Goal: Task Accomplishment & Management: Manage account settings

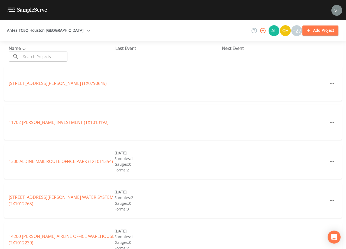
click at [56, 55] on input "text" at bounding box center [44, 57] width 46 height 10
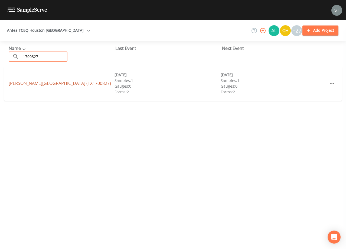
type input "1700827"
click at [81, 84] on link "[PERSON_NAME][GEOGRAPHIC_DATA] (TX1700827)" at bounding box center [60, 83] width 102 height 6
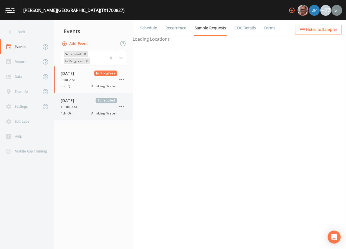
click at [93, 103] on div "[DATE] Scheduled" at bounding box center [89, 101] width 56 height 6
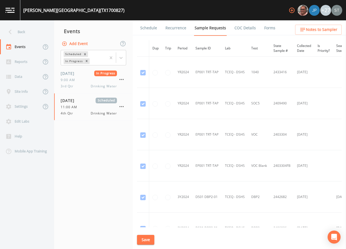
click at [148, 30] on link "Schedule" at bounding box center [149, 27] width 18 height 15
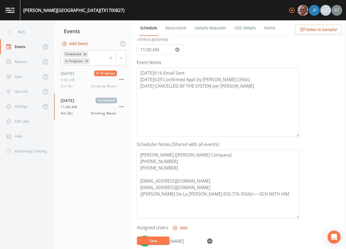
scroll to position [54, 0]
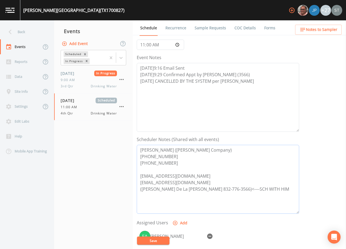
click at [258, 188] on textarea "[PERSON_NAME] ([PERSON_NAME] Company) [PHONE_NUMBER] [PHONE_NUMBER] [EMAIL_ADDR…" at bounding box center [218, 179] width 163 height 69
type textarea "[PERSON_NAME] ([PERSON_NAME] Company) [PHONE_NUMBER] [PHONE_NUMBER] [EMAIL_ADDR…"
click at [152, 239] on button "Save" at bounding box center [153, 240] width 33 height 8
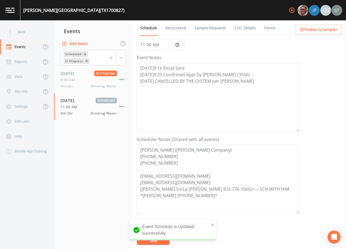
click at [30, 33] on div "Back" at bounding box center [24, 31] width 49 height 15
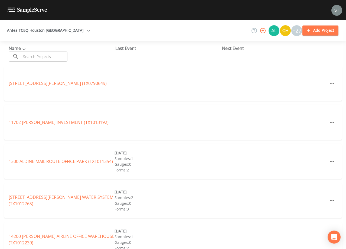
click at [57, 56] on input "text" at bounding box center [44, 57] width 46 height 10
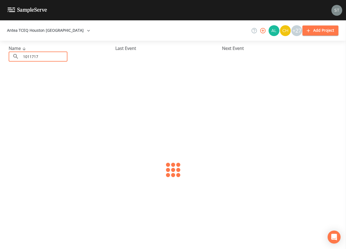
type input "1011717"
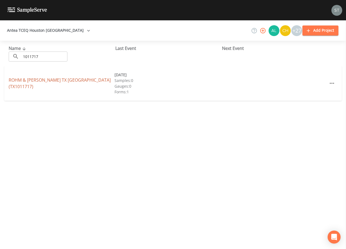
click at [69, 81] on link "ROHM & [PERSON_NAME] [GEOGRAPHIC_DATA] (TX1011717)" at bounding box center [60, 83] width 102 height 12
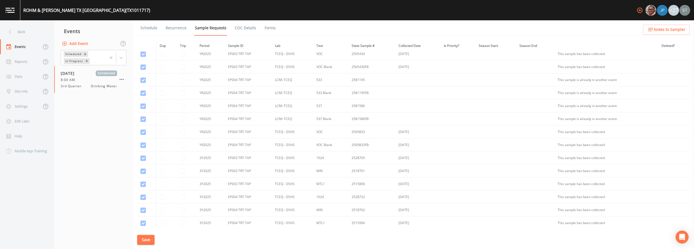
scroll to position [385, 0]
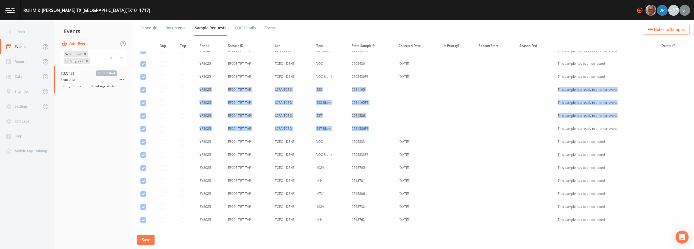
drag, startPoint x: 194, startPoint y: 90, endPoint x: 371, endPoint y: 127, distance: 181.4
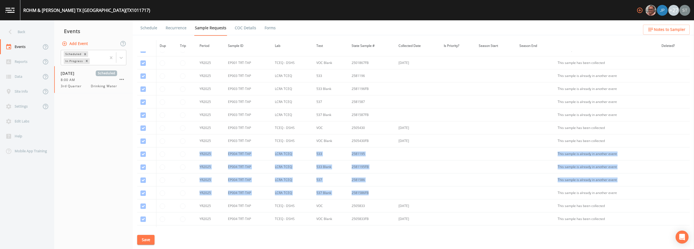
scroll to position [304, 0]
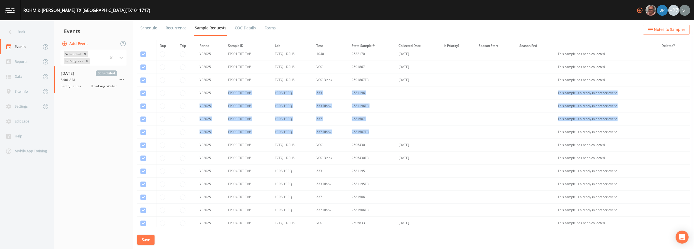
drag, startPoint x: 228, startPoint y: 92, endPoint x: 384, endPoint y: 131, distance: 161.5
click at [346, 131] on tbody "YR2024 DS01 DBP2-01 TCEQ - DSHS DBP2 2450634 [DATE] [DATE] [DATE] This sample h…" at bounding box center [413, 47] width 552 height 599
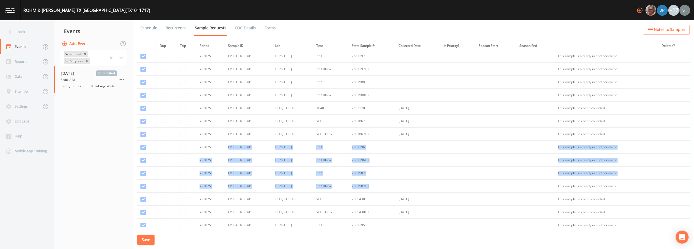
scroll to position [222, 0]
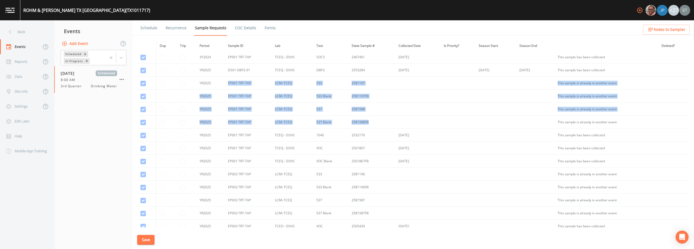
drag, startPoint x: 220, startPoint y: 83, endPoint x: 376, endPoint y: 124, distance: 161.4
click at [346, 124] on tbody "YR2024 DS01 DBP2-01 TCEQ - DSHS DBP2 2450634 [DATE] [DATE] [DATE] This sample h…" at bounding box center [413, 128] width 552 height 599
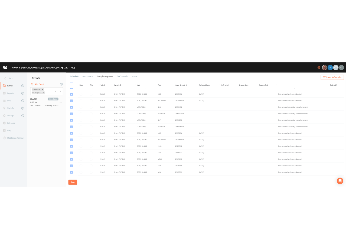
scroll to position [412, 0]
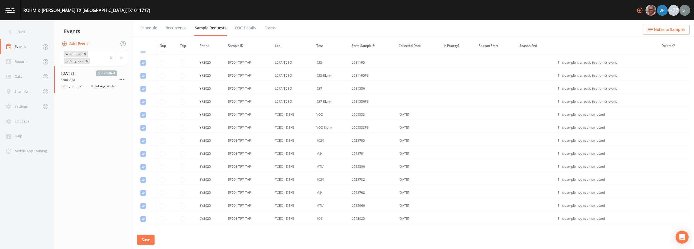
click at [77, 44] on button "Add Event" at bounding box center [75, 44] width 29 height 10
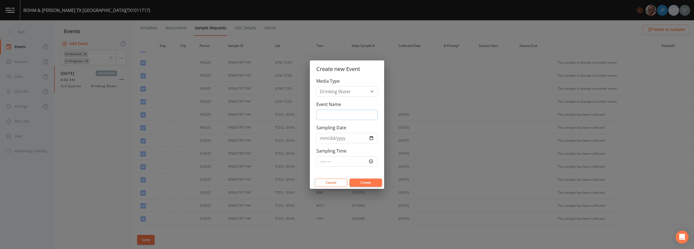
click at [336, 111] on input "Event Name" at bounding box center [346, 115] width 61 height 10
type input "4th Qtr"
click at [320, 139] on input "Sampling Date" at bounding box center [346, 138] width 61 height 10
type input "[DATE]"
type input "09:00"
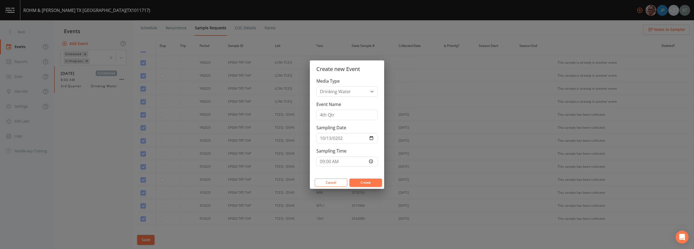
click at [346, 182] on button "Create" at bounding box center [365, 183] width 33 height 8
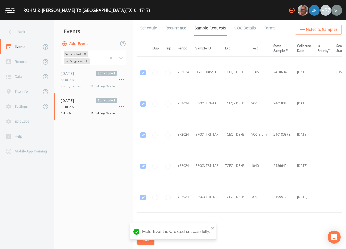
click at [146, 30] on link "Schedule" at bounding box center [149, 27] width 18 height 15
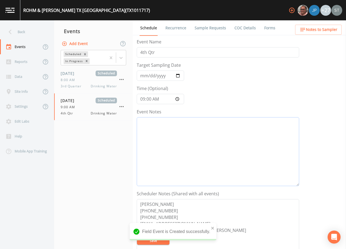
click at [188, 157] on textarea "Event Notes" at bounding box center [218, 151] width 163 height 69
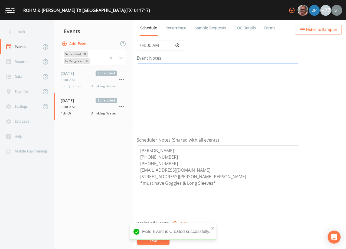
scroll to position [54, 0]
click at [176, 159] on textarea "[PERSON_NAME] [PHONE_NUMBER] [PHONE_NUMBER] [EMAIL_ADDRESS][DOMAIN_NAME] [STREE…" at bounding box center [218, 179] width 163 height 69
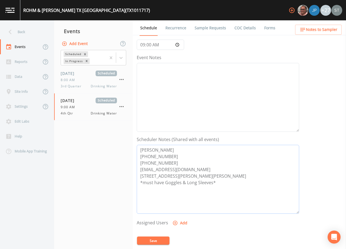
click at [171, 162] on textarea "[PERSON_NAME] [PHONE_NUMBER] [PHONE_NUMBER] [EMAIL_ADDRESS][DOMAIN_NAME] [STREE…" at bounding box center [218, 179] width 163 height 69
click at [140, 182] on textarea "[PERSON_NAME] [PHONE_NUMBER] [PHONE_NUMBER] [EMAIL_ADDRESS][DOMAIN_NAME] [STREE…" at bounding box center [218, 179] width 163 height 69
click at [229, 182] on textarea "[PERSON_NAME] [PHONE_NUMBER] [PHONE_NUMBER] [EMAIL_ADDRESS][DOMAIN_NAME] Meetin…" at bounding box center [218, 179] width 163 height 69
click at [147, 188] on textarea "[PERSON_NAME] [PHONE_NUMBER] [PHONE_NUMBER] [EMAIL_ADDRESS][DOMAIN_NAME] Meetin…" at bounding box center [218, 179] width 163 height 69
type textarea "[PERSON_NAME] [PHONE_NUMBER] [PHONE_NUMBER] [EMAIL_ADDRESS][DOMAIN_NAME] Meetin…"
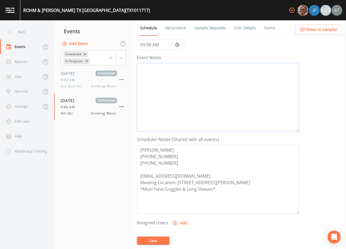
click at [183, 97] on textarea "Event Notes" at bounding box center [218, 97] width 163 height 69
type textarea "[DATE]12:21 LVM (3561)"
click at [331, 32] on span "Notes to Sampler" at bounding box center [321, 29] width 31 height 7
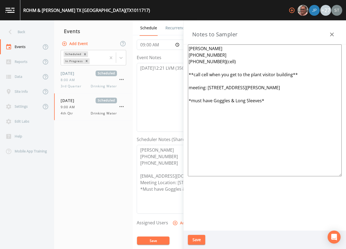
click at [333, 33] on icon "button" at bounding box center [332, 34] width 7 height 7
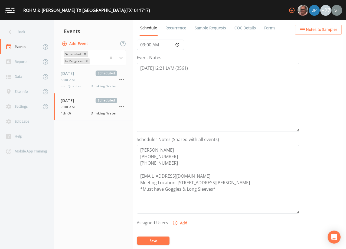
click at [149, 238] on button "Save" at bounding box center [153, 240] width 33 height 8
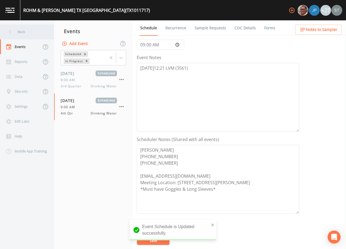
click at [27, 31] on div "Back" at bounding box center [24, 31] width 49 height 15
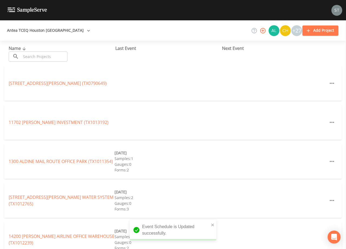
click at [43, 57] on input "text" at bounding box center [44, 57] width 46 height 10
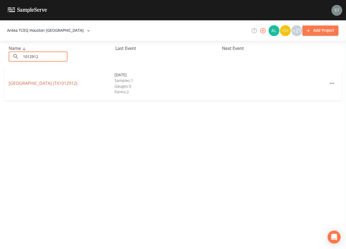
type input "1012912"
click at [62, 80] on link "[GEOGRAPHIC_DATA] (TX1012912)" at bounding box center [43, 83] width 69 height 6
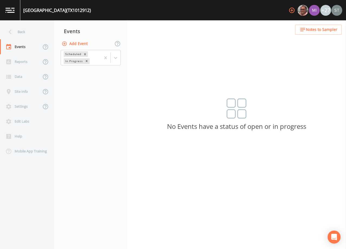
click at [76, 43] on button "Add Event" at bounding box center [75, 44] width 29 height 10
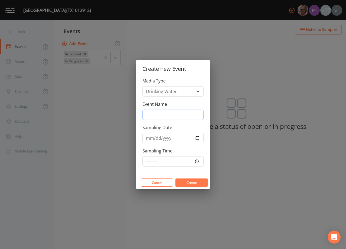
click at [176, 111] on input "Event Name" at bounding box center [173, 115] width 61 height 10
type input "4th Qtr"
click at [147, 137] on input "Sampling Date" at bounding box center [173, 138] width 61 height 10
type input "[DATE]"
type input "11:00"
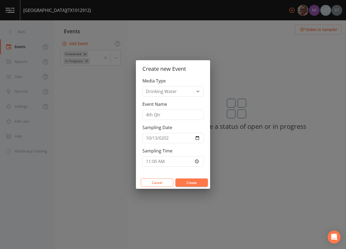
click at [191, 184] on button "Create" at bounding box center [192, 182] width 33 height 8
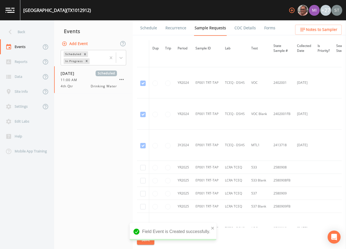
scroll to position [81, 0]
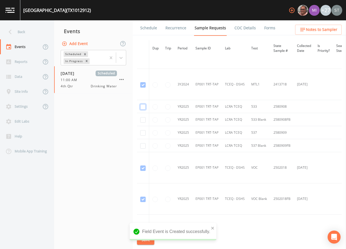
click at [144, 106] on input "checkbox" at bounding box center [142, 106] width 5 height 5
checkbox input "true"
click at [143, 120] on input "checkbox" at bounding box center [142, 119] width 5 height 5
checkbox input "true"
click at [143, 132] on input "checkbox" at bounding box center [142, 132] width 5 height 5
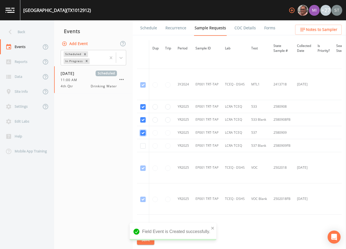
checkbox input "true"
click at [143, 145] on input "checkbox" at bounding box center [142, 145] width 5 height 5
checkbox input "true"
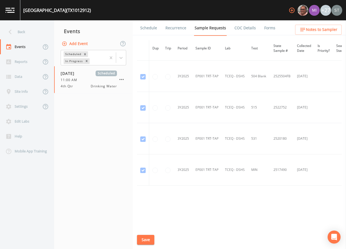
scroll to position [269, 0]
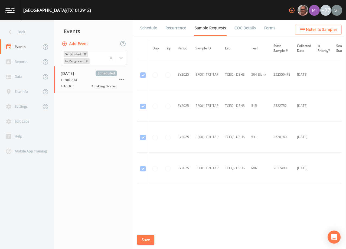
click at [145, 239] on button "Save" at bounding box center [145, 240] width 17 height 10
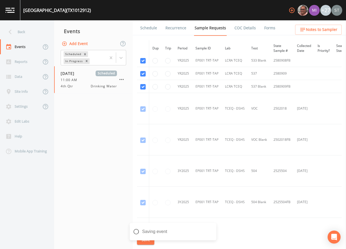
scroll to position [134, 0]
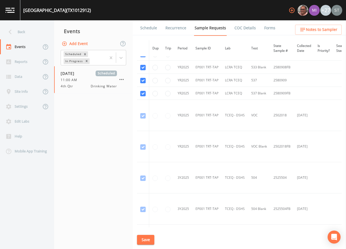
drag, startPoint x: 150, startPoint y: 238, endPoint x: 158, endPoint y: 179, distance: 59.9
click at [150, 236] on button "Save" at bounding box center [145, 240] width 17 height 10
click at [147, 30] on link "Schedule" at bounding box center [149, 27] width 18 height 15
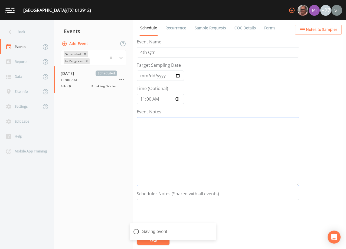
click at [188, 143] on textarea "Event Notes" at bounding box center [218, 151] width 163 height 69
type textarea "10/9@"
click at [215, 211] on textarea "Event Notes" at bounding box center [218, 233] width 163 height 69
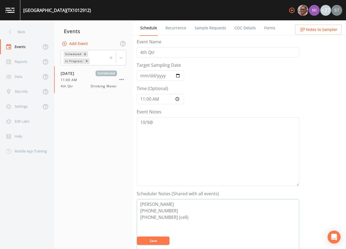
type textarea "[PERSON_NAME] [PHONE_NUMBER] [PHONE_NUMBER] (cell)"
click at [330, 31] on span "Notes to Sampler" at bounding box center [321, 29] width 31 height 7
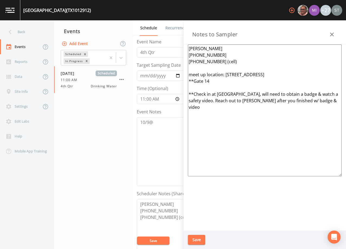
click at [329, 36] on icon "button" at bounding box center [332, 34] width 7 height 7
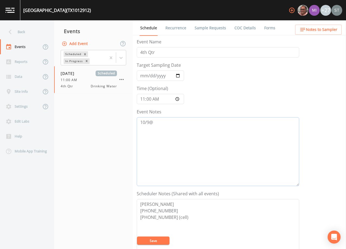
click at [208, 130] on textarea "10/9@" at bounding box center [218, 151] width 163 height 69
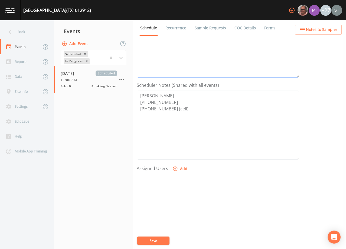
scroll to position [134, 0]
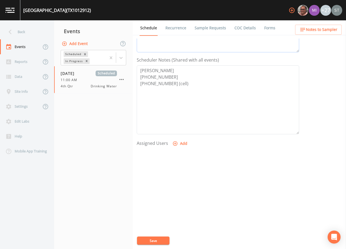
type textarea "[DATE]12:28 Confirmed Appt (8973)"
click at [179, 144] on button "Add" at bounding box center [181, 144] width 18 height 10
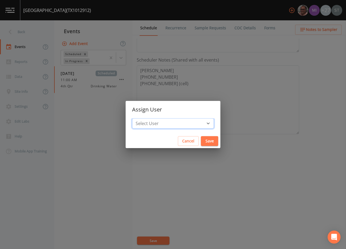
click at [173, 125] on select "Select User [PERSON_NAME] [PERSON_NAME] [PERSON_NAME] [PERSON_NAME] [PERSON_NAM…" at bounding box center [173, 123] width 82 height 10
select select "3585e269-5d1f-4d98-ab9d-4913da50343a"
click at [144, 118] on select "Select User [PERSON_NAME] [PERSON_NAME] [PERSON_NAME] [PERSON_NAME] [PERSON_NAM…" at bounding box center [173, 123] width 82 height 10
click at [201, 141] on button "Save" at bounding box center [209, 141] width 17 height 10
select select
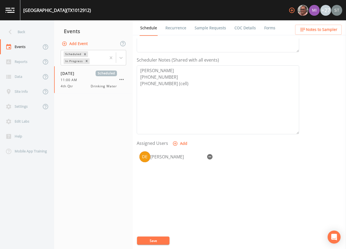
click at [153, 241] on button "Save" at bounding box center [153, 240] width 33 height 8
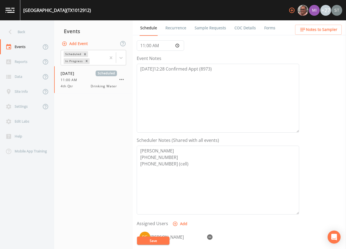
scroll to position [79, 0]
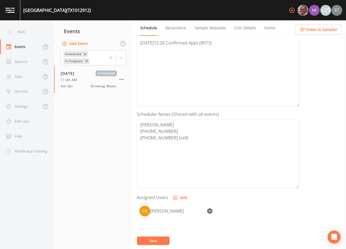
click at [157, 241] on button "Save" at bounding box center [153, 240] width 33 height 8
click at [333, 29] on span "Notes to Sampler" at bounding box center [321, 29] width 31 height 7
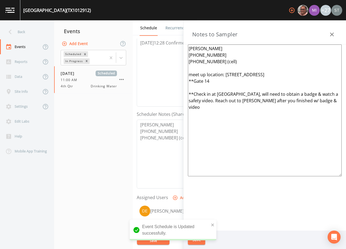
click at [192, 73] on textarea "[PERSON_NAME] [PHONE_NUMBER] [PHONE_NUMBER] (cell) meet up location: [STREET_AD…" at bounding box center [265, 110] width 154 height 132
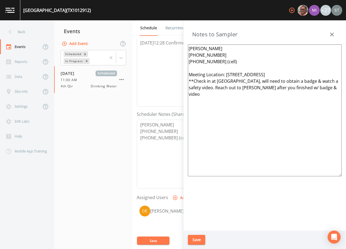
click at [303, 89] on textarea "[PERSON_NAME] [PHONE_NUMBER] [PHONE_NUMBER] (cell) Meeting Location: [STREET_AD…" at bounding box center [265, 110] width 154 height 132
click at [210, 99] on textarea "[PERSON_NAME] [PHONE_NUMBER] [PHONE_NUMBER] (cell) Meeting Location: [STREET_AD…" at bounding box center [265, 110] width 154 height 132
type textarea "[PERSON_NAME] [PHONE_NUMBER] [PHONE_NUMBER] (cell) Meeting Location: [STREET_AD…"
click at [201, 239] on button "Save" at bounding box center [196, 240] width 17 height 10
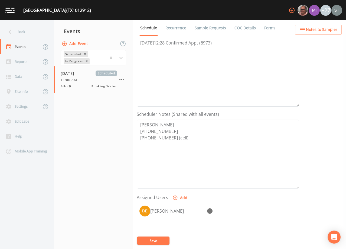
click at [155, 242] on button "Save" at bounding box center [153, 240] width 33 height 8
click at [236, 72] on textarea "[DATE]12:28 Confirmed Appt (8973)" at bounding box center [218, 72] width 163 height 69
click at [203, 28] on link "Sample Requests" at bounding box center [210, 27] width 33 height 15
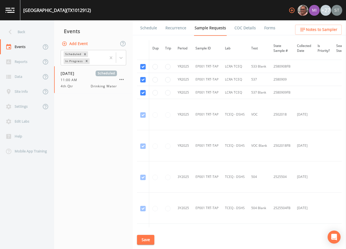
scroll to position [136, 0]
click at [145, 28] on link "Schedule" at bounding box center [149, 27] width 18 height 15
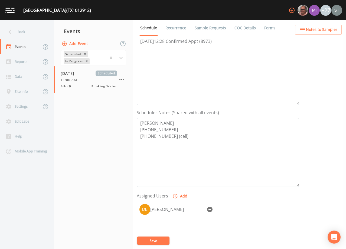
scroll to position [81, 0]
click at [25, 34] on div "Back" at bounding box center [24, 31] width 49 height 15
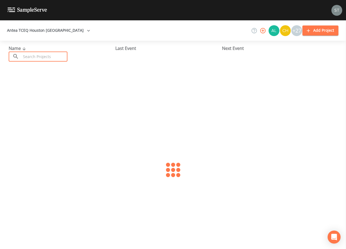
click at [42, 55] on input "text" at bounding box center [44, 57] width 46 height 10
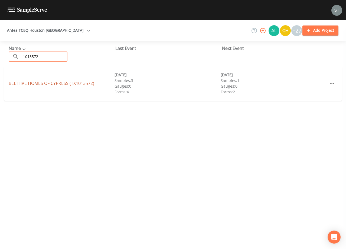
type input "1013572"
click at [53, 81] on link "BEE HIVE HOMES OF [GEOGRAPHIC_DATA] (TX1013572)" at bounding box center [52, 83] width 86 height 6
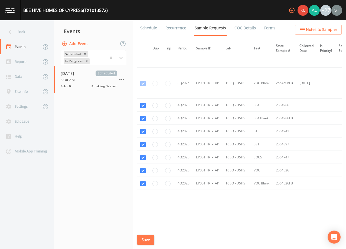
scroll to position [339, 0]
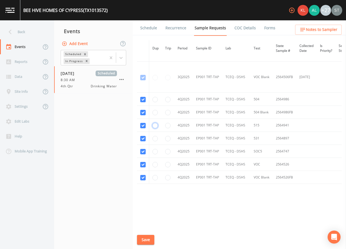
click at [155, 124] on input "radio" at bounding box center [155, 125] width 5 height 5
radio input "true"
click at [155, 137] on input "radio" at bounding box center [155, 138] width 5 height 5
radio input "true"
click at [166, 149] on input "radio" at bounding box center [167, 151] width 5 height 5
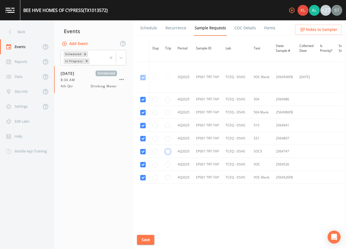
radio input "true"
click at [146, 239] on button "Save" at bounding box center [145, 240] width 17 height 10
click at [147, 30] on link "Schedule" at bounding box center [149, 27] width 18 height 15
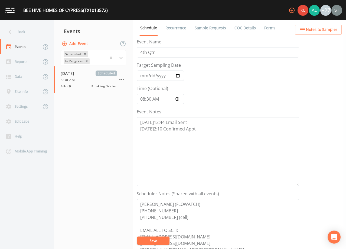
click at [201, 31] on link "Sample Requests" at bounding box center [210, 27] width 33 height 15
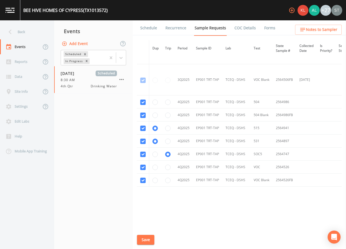
scroll to position [339, 0]
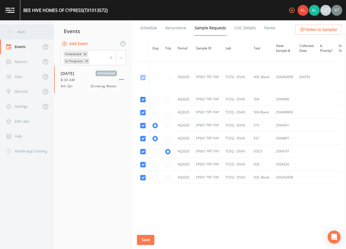
click at [26, 33] on div "Back" at bounding box center [24, 31] width 49 height 15
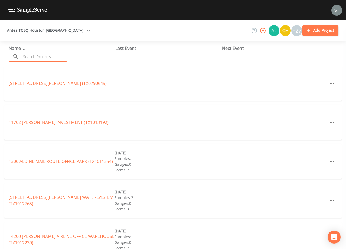
click at [65, 56] on input "text" at bounding box center [44, 57] width 46 height 10
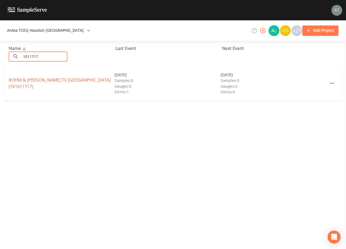
type input "1011717"
click at [57, 83] on link "ROHM & [PERSON_NAME] [GEOGRAPHIC_DATA] (TX1011717)" at bounding box center [60, 83] width 102 height 12
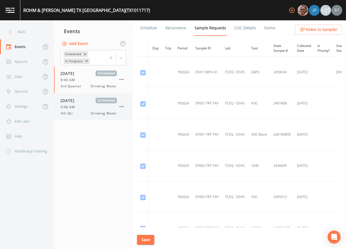
click at [88, 102] on div "[DATE] Scheduled" at bounding box center [89, 101] width 56 height 6
click at [150, 27] on link "Schedule" at bounding box center [149, 27] width 18 height 15
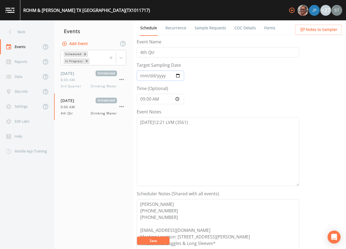
click at [142, 73] on input "[DATE]" at bounding box center [160, 75] width 47 height 10
click at [211, 127] on textarea "[DATE]12:21 LVM (3561)" at bounding box center [218, 151] width 163 height 69
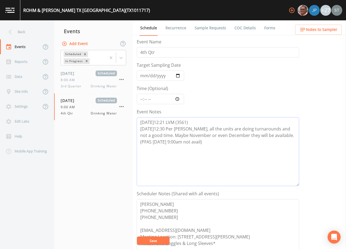
type textarea "[DATE]12:21 LVM (3561) [DATE]12:30 Per [PERSON_NAME], all the units are doing t…"
click at [162, 239] on button "Save" at bounding box center [153, 240] width 33 height 8
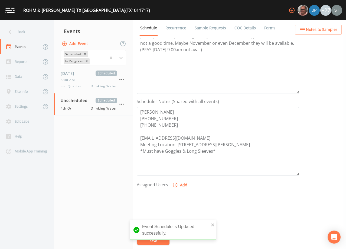
scroll to position [79, 0]
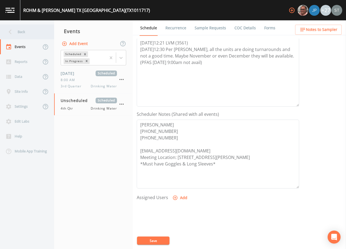
click at [24, 31] on div "Back" at bounding box center [24, 31] width 49 height 15
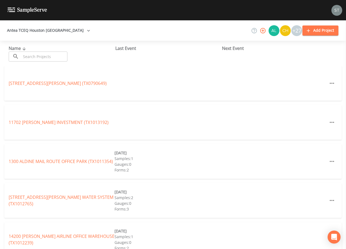
click at [46, 56] on input "text" at bounding box center [44, 57] width 46 height 10
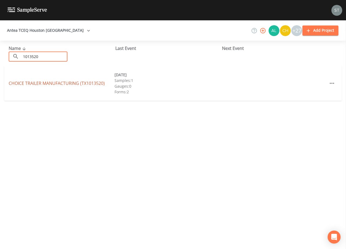
type input "1013520"
click at [67, 83] on link "CHOICE TRAILER MANUFACTURING (TX1013520)" at bounding box center [57, 83] width 96 height 6
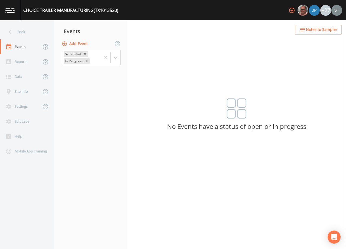
click at [76, 45] on button "Add Event" at bounding box center [75, 44] width 29 height 10
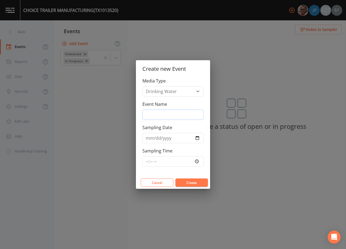
click at [167, 114] on input "Event Name" at bounding box center [173, 115] width 61 height 10
type input "4th Qtr"
click at [147, 137] on input "Sampling Date" at bounding box center [173, 138] width 61 height 10
type input "[DATE]"
type input "09:00"
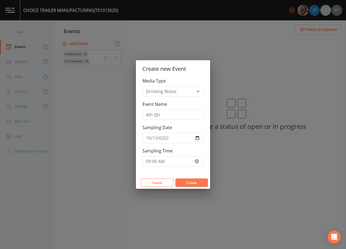
click at [187, 184] on button "Create" at bounding box center [192, 182] width 33 height 8
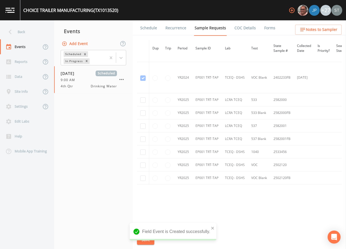
scroll to position [90, 0]
click at [140, 97] on input "checkbox" at bounding box center [142, 99] width 5 height 5
checkbox input "true"
click at [141, 111] on input "checkbox" at bounding box center [142, 112] width 5 height 5
checkbox input "true"
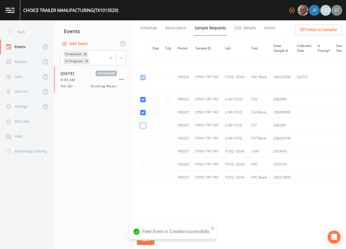
click at [142, 123] on input "checkbox" at bounding box center [142, 125] width 5 height 5
checkbox input "true"
click at [144, 137] on input "checkbox" at bounding box center [142, 138] width 5 height 5
checkbox input "true"
click at [143, 150] on input "checkbox" at bounding box center [142, 151] width 5 height 5
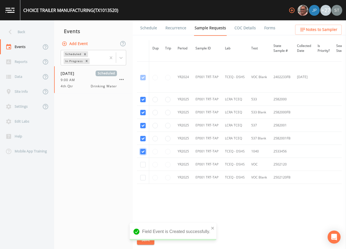
checkbox input "true"
click at [143, 163] on input "checkbox" at bounding box center [142, 164] width 5 height 5
checkbox input "true"
click at [143, 176] on input "checkbox" at bounding box center [142, 177] width 5 height 5
checkbox input "true"
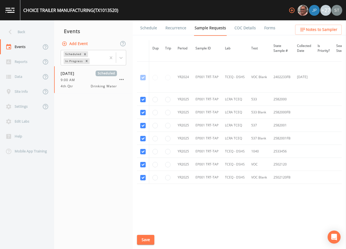
click at [149, 240] on button "Save" at bounding box center [145, 240] width 17 height 10
click at [110, 153] on nav "Events Add Event Scheduled In Progress [DATE] Scheduled 9:00 AM 4th Qtr Drinkin…" at bounding box center [93, 134] width 79 height 229
click at [151, 31] on link "Schedule" at bounding box center [149, 27] width 18 height 15
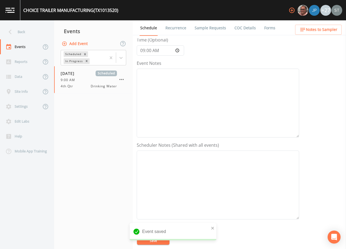
scroll to position [54, 0]
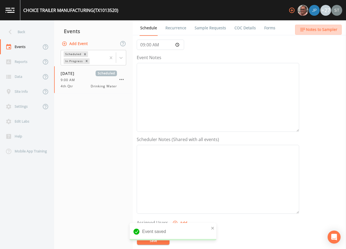
click at [324, 33] on span "Notes to Sampler" at bounding box center [321, 29] width 31 height 7
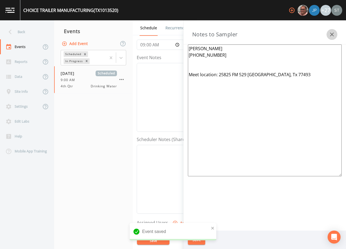
click at [330, 33] on icon "button" at bounding box center [332, 34] width 7 height 7
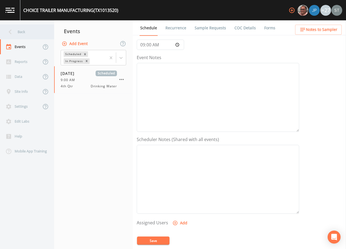
click at [27, 33] on div "Back" at bounding box center [24, 31] width 49 height 15
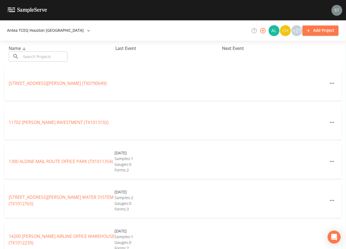
click at [39, 56] on input "text" at bounding box center [44, 57] width 46 height 10
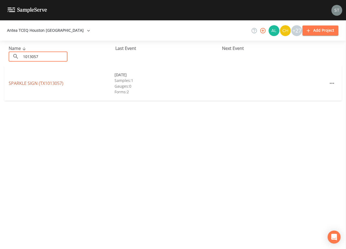
type input "1013057"
click at [57, 84] on link "SPARKLE SIGN (TX1013057)" at bounding box center [36, 83] width 55 height 6
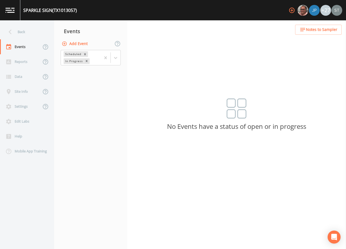
click at [77, 45] on button "Add Event" at bounding box center [75, 44] width 29 height 10
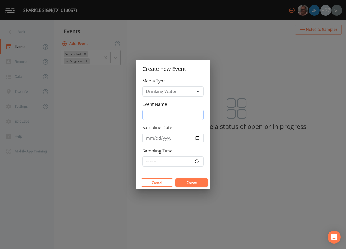
click at [166, 115] on input "Event Name" at bounding box center [173, 115] width 61 height 10
type input "4th Qtr"
click at [150, 139] on input "Sampling Date" at bounding box center [173, 138] width 61 height 10
type input "[DATE]"
type input "10:00"
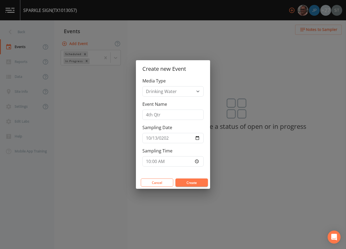
click at [195, 182] on button "Create" at bounding box center [192, 182] width 33 height 8
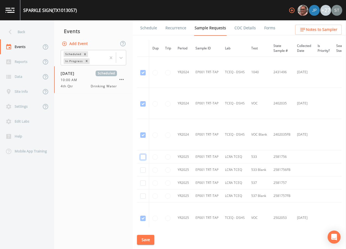
click at [143, 156] on input "checkbox" at bounding box center [142, 156] width 5 height 5
checkbox input "true"
click at [142, 169] on input "checkbox" at bounding box center [142, 169] width 5 height 5
checkbox input "true"
click at [143, 183] on input "checkbox" at bounding box center [142, 182] width 5 height 5
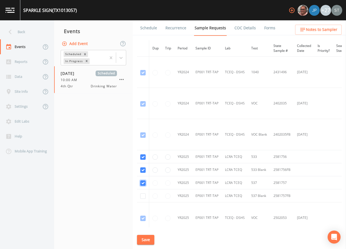
checkbox input "true"
click at [142, 196] on input "checkbox" at bounding box center [142, 195] width 5 height 5
checkbox input "true"
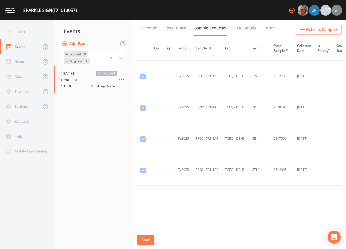
scroll to position [300, 0]
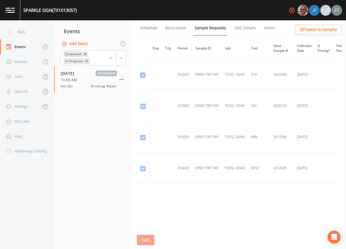
click at [146, 238] on button "Save" at bounding box center [145, 240] width 17 height 10
click at [147, 26] on link "Schedule" at bounding box center [149, 27] width 18 height 15
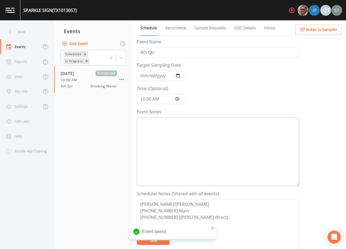
click at [187, 149] on textarea "Event Notes" at bounding box center [218, 151] width 163 height 69
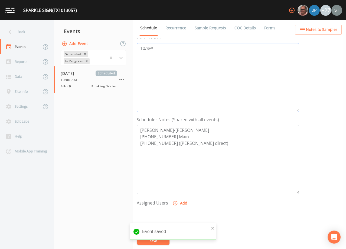
scroll to position [81, 0]
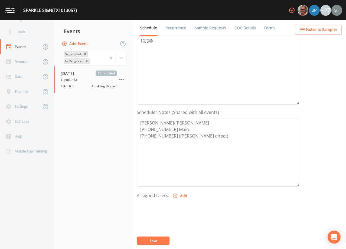
click at [161, 240] on button "Save" at bounding box center [153, 240] width 33 height 8
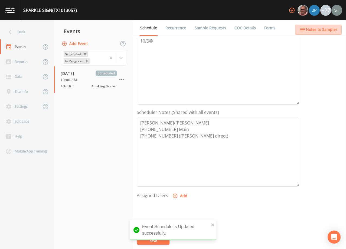
click at [327, 32] on span "Notes to Sampler" at bounding box center [321, 29] width 31 height 7
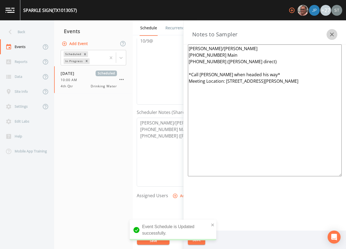
click at [329, 33] on icon "button" at bounding box center [332, 34] width 7 height 7
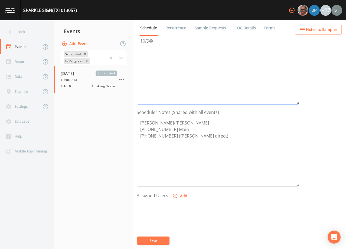
click at [168, 62] on textarea "10/9@" at bounding box center [218, 70] width 163 height 69
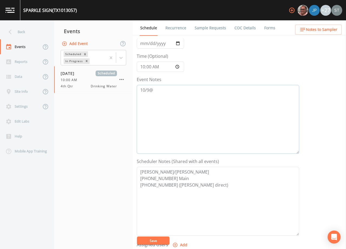
scroll to position [27, 0]
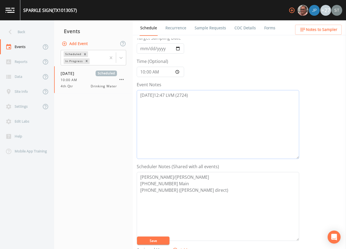
type textarea "[DATE]12:47 LVM (2724)"
click at [150, 242] on button "Save" at bounding box center [153, 240] width 33 height 8
click at [189, 116] on textarea "[DATE]12:47 LVM (2724)" at bounding box center [218, 124] width 163 height 69
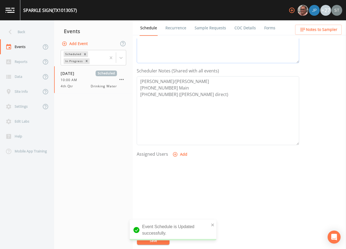
scroll to position [134, 0]
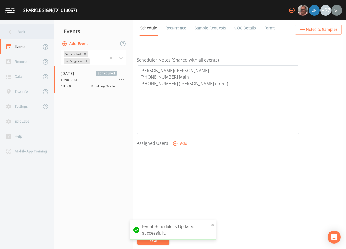
click at [30, 30] on div "Back" at bounding box center [24, 31] width 49 height 15
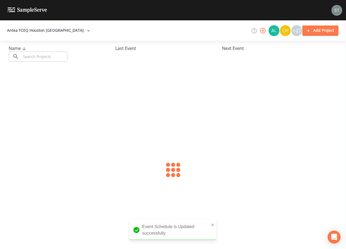
click at [42, 55] on input "text" at bounding box center [44, 57] width 46 height 10
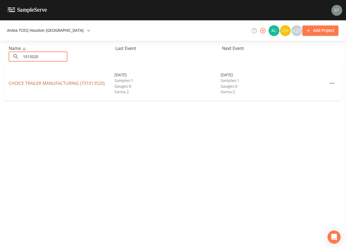
type input "1013520"
click at [26, 82] on link "CHOICE TRAILER MANUFACTURING (TX1013520)" at bounding box center [57, 83] width 96 height 6
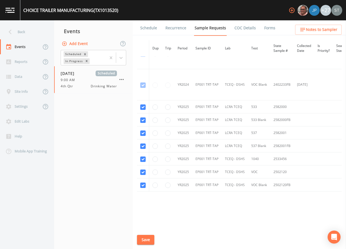
scroll to position [81, 0]
click at [149, 28] on link "Schedule" at bounding box center [149, 27] width 18 height 15
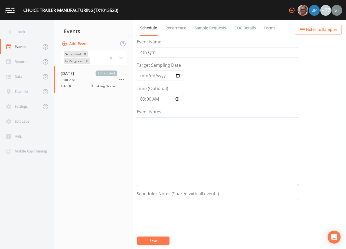
click at [199, 137] on textarea "Event Notes" at bounding box center [218, 151] width 163 height 69
click at [212, 221] on textarea "Event Notes" at bounding box center [218, 233] width 163 height 69
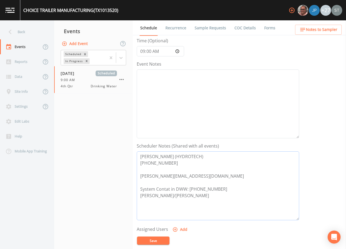
scroll to position [54, 0]
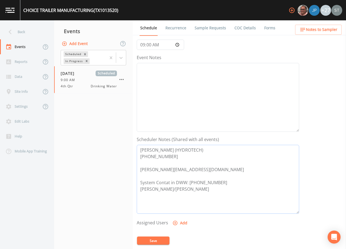
click at [167, 181] on textarea "[PERSON_NAME] (HYDROTECH) [PHONE_NUMBER] [PERSON_NAME][EMAIL_ADDRESS][DOMAIN_NA…" at bounding box center [218, 179] width 163 height 69
type textarea "[PERSON_NAME] (HYDROTECH) [PHONE_NUMBER] [PERSON_NAME][EMAIL_ADDRESS][DOMAIN_NA…"
click at [191, 93] on textarea "Event Notes" at bounding box center [218, 97] width 163 height 69
type textarea "10/9@"
click at [161, 238] on button "Save" at bounding box center [153, 240] width 33 height 8
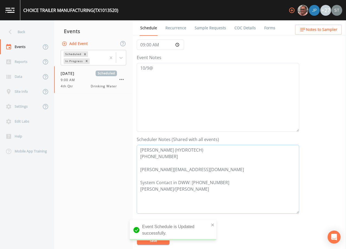
drag, startPoint x: 262, startPoint y: 182, endPoint x: 129, endPoint y: 148, distance: 137.7
click at [129, 148] on div "Back Events Reports Data Site Info Settings Edit Labs Help Mobile App Training …" at bounding box center [173, 134] width 346 height 229
click at [313, 30] on span "Notes to Sampler" at bounding box center [321, 29] width 31 height 7
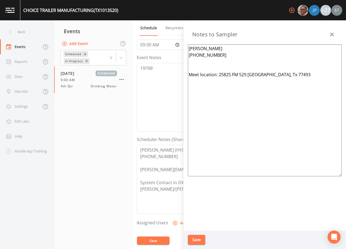
click at [202, 73] on textarea "[PERSON_NAME] [PHONE_NUMBER] Meet location: 25825 FM 529 [GEOGRAPHIC_DATA], Tx …" at bounding box center [265, 110] width 154 height 132
drag, startPoint x: 272, startPoint y: 75, endPoint x: 267, endPoint y: 72, distance: 5.6
click at [267, 72] on textarea "[PERSON_NAME] [PHONE_NUMBER] Meeting Location: 25825 FM [GEOGRAPHIC_DATA] 77493" at bounding box center [265, 110] width 154 height 132
click at [207, 59] on textarea "[PERSON_NAME] [PHONE_NUMBER] Meeting Location: [GEOGRAPHIC_DATA] 77493" at bounding box center [265, 110] width 154 height 132
type textarea "[PERSON_NAME] [PHONE_NUMBER] (System Contact [PHONE_NUMBER]) Meeting Location: …"
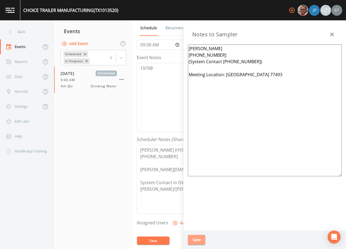
click at [203, 239] on button "Save" at bounding box center [196, 240] width 17 height 10
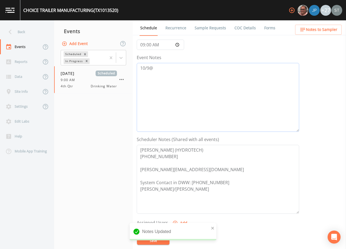
click at [208, 76] on textarea "10/9@" at bounding box center [218, 97] width 163 height 69
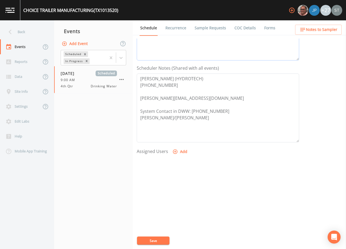
scroll to position [134, 0]
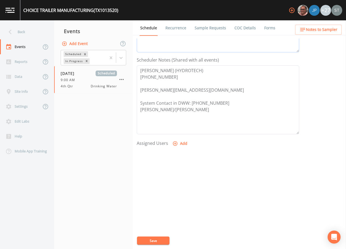
type textarea "[DATE]12:53 Confirmed Appt"
click at [178, 143] on button "Add" at bounding box center [181, 144] width 18 height 10
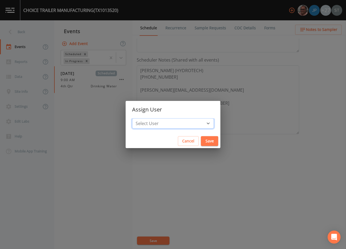
click at [176, 122] on select "Select User [PERSON_NAME] [PERSON_NAME] [PERSON_NAME] [PERSON_NAME] [PERSON_NAM…" at bounding box center [173, 123] width 82 height 10
select select "3585e269-5d1f-4d98-ab9d-4913da50343a"
click at [144, 118] on select "Select User [PERSON_NAME] [PERSON_NAME] [PERSON_NAME] [PERSON_NAME] [PERSON_NAM…" at bounding box center [173, 123] width 82 height 10
click at [202, 139] on button "Save" at bounding box center [209, 141] width 17 height 10
select select
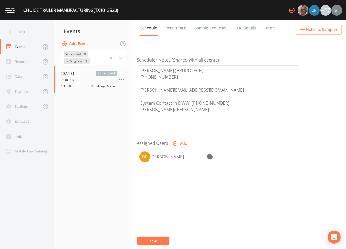
scroll to position [25, 0]
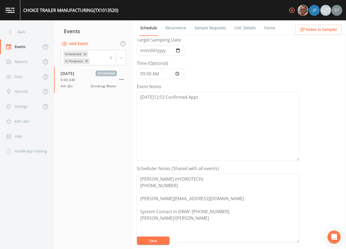
click at [160, 240] on button "Save" at bounding box center [153, 240] width 33 height 8
click at [214, 98] on textarea "[DATE]12:53 Confirmed Appt" at bounding box center [218, 126] width 163 height 69
type textarea "[DATE]12:53 Confirmed Appt by [PERSON_NAME] (8000)"
click at [155, 240] on button "Save" at bounding box center [153, 240] width 33 height 8
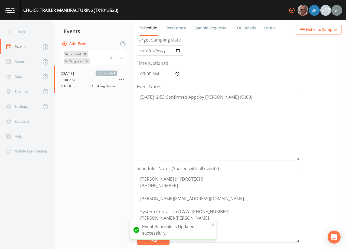
scroll to position [52, 0]
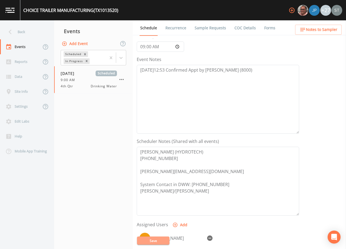
click at [158, 238] on button "Save" at bounding box center [153, 240] width 33 height 8
click at [211, 27] on link "Sample Requests" at bounding box center [210, 27] width 33 height 15
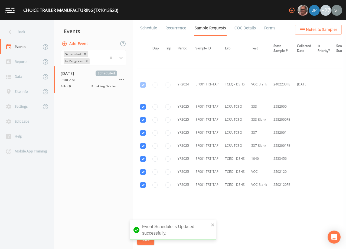
scroll to position [90, 0]
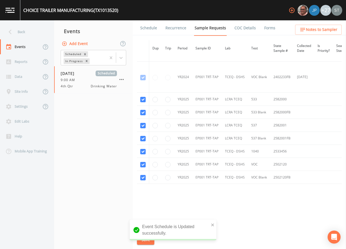
click at [150, 28] on link "Schedule" at bounding box center [149, 27] width 18 height 15
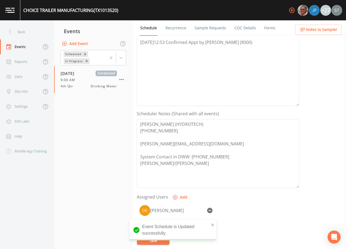
scroll to position [81, 0]
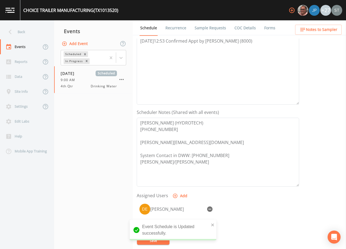
click at [327, 29] on span "Notes to Sampler" at bounding box center [321, 29] width 31 height 7
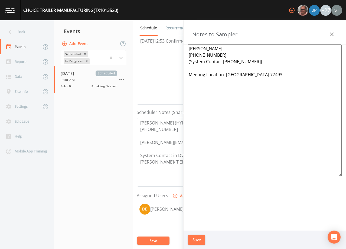
click at [236, 68] on textarea "[PERSON_NAME] [PHONE_NUMBER] (System Contact [PHONE_NUMBER]) Meeting Location: …" at bounding box center [265, 110] width 154 height 132
type textarea "[PERSON_NAME] [PHONE_NUMBER] (System Contact [PHONE_NUMBER]) ***APPT CONFIRMED …"
click at [202, 235] on button "Save" at bounding box center [196, 240] width 17 height 10
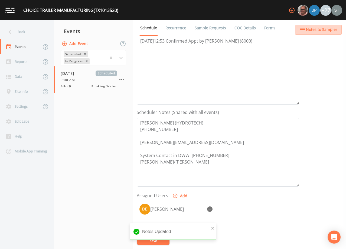
click at [333, 30] on span "Notes to Sampler" at bounding box center [321, 29] width 31 height 7
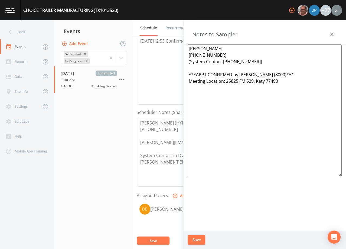
click at [331, 32] on icon "button" at bounding box center [332, 34] width 7 height 7
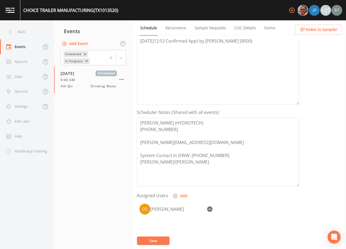
click at [332, 32] on span "Notes to Sampler" at bounding box center [321, 29] width 31 height 7
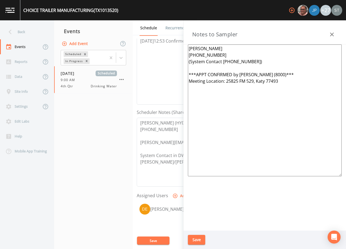
click at [332, 34] on icon "button" at bounding box center [332, 34] width 7 height 7
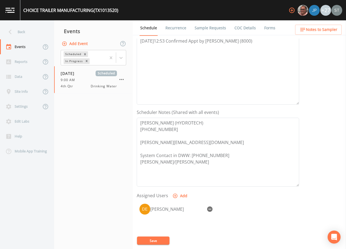
click at [158, 242] on button "Save" at bounding box center [153, 240] width 33 height 8
click at [208, 30] on link "Sample Requests" at bounding box center [210, 27] width 33 height 15
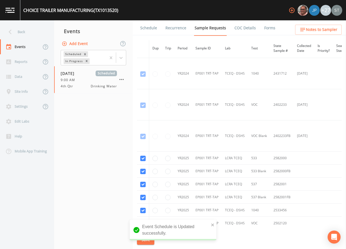
scroll to position [90, 0]
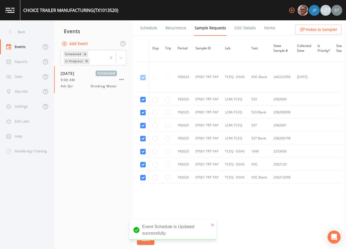
click at [153, 26] on link "Schedule" at bounding box center [149, 27] width 18 height 15
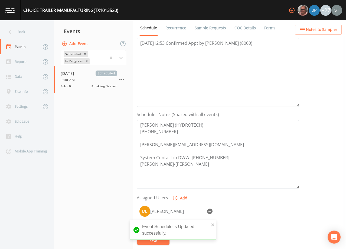
scroll to position [108, 0]
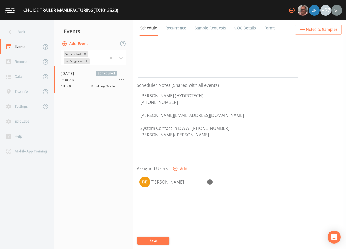
click at [157, 239] on button "Save" at bounding box center [153, 240] width 33 height 8
click at [156, 239] on button "Save" at bounding box center [153, 240] width 33 height 8
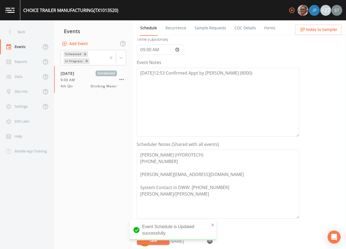
scroll to position [54, 0]
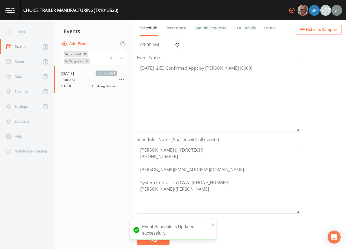
click at [325, 33] on button "Notes to Sampler" at bounding box center [318, 30] width 47 height 10
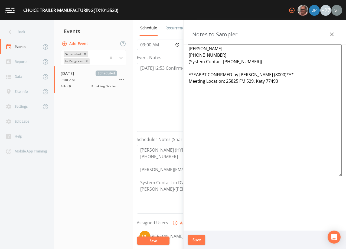
click at [332, 33] on icon "button" at bounding box center [332, 34] width 7 height 7
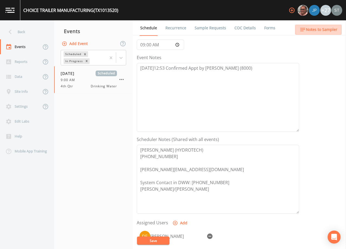
click at [333, 33] on span "Notes to Sampler" at bounding box center [321, 29] width 31 height 7
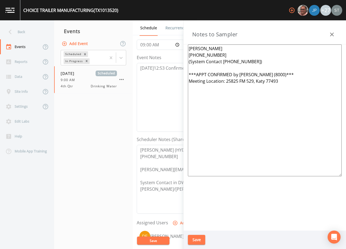
click at [333, 33] on icon "button" at bounding box center [332, 34] width 7 height 7
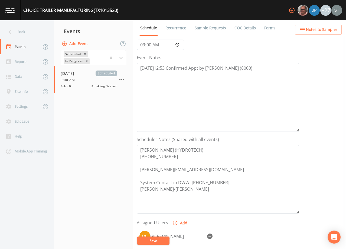
click at [210, 31] on link "Sample Requests" at bounding box center [210, 27] width 33 height 15
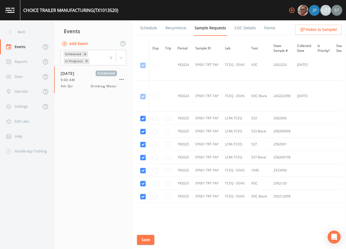
scroll to position [36, 0]
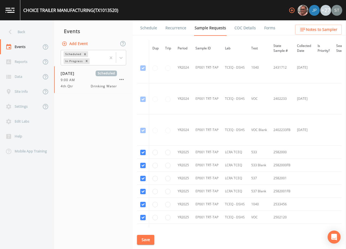
click at [149, 29] on link "Schedule" at bounding box center [149, 27] width 18 height 15
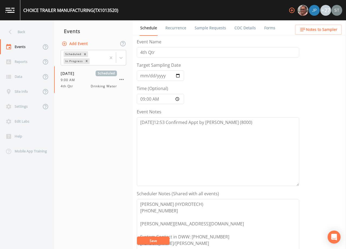
click at [175, 30] on link "Recurrence" at bounding box center [176, 27] width 22 height 15
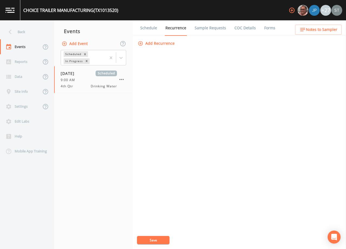
click at [151, 31] on link "Schedule" at bounding box center [149, 27] width 18 height 15
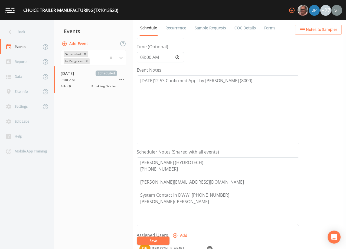
scroll to position [134, 0]
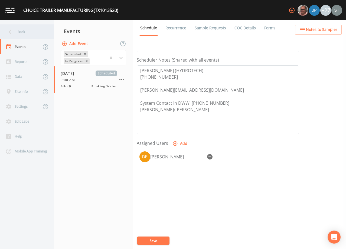
click at [23, 28] on div "Back" at bounding box center [24, 31] width 49 height 15
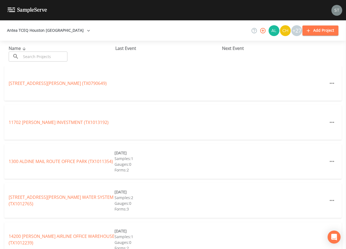
click at [61, 54] on input "text" at bounding box center [44, 57] width 46 height 10
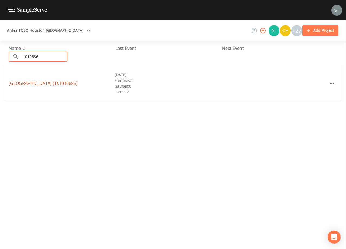
type input "1010686"
click at [78, 84] on link "[GEOGRAPHIC_DATA] (TX1010686)" at bounding box center [43, 83] width 69 height 6
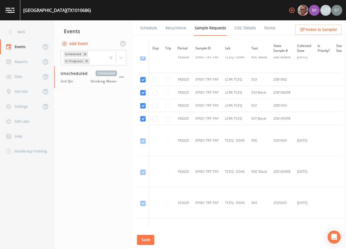
scroll to position [81, 0]
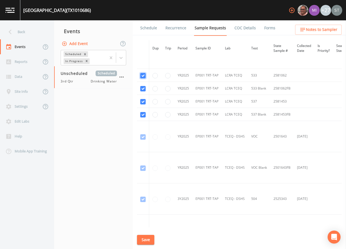
click at [143, 76] on input "checkbox" at bounding box center [142, 75] width 5 height 5
checkbox input "false"
click at [142, 89] on input "checkbox" at bounding box center [142, 88] width 5 height 5
checkbox input "false"
drag, startPoint x: 141, startPoint y: 100, endPoint x: 143, endPoint y: 106, distance: 6.4
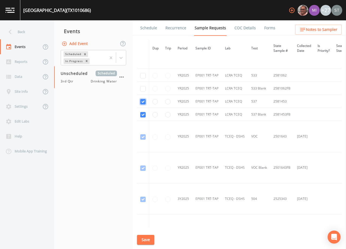
click at [141, 101] on input "checkbox" at bounding box center [142, 101] width 5 height 5
checkbox input "false"
click at [143, 114] on input "checkbox" at bounding box center [142, 114] width 5 height 5
checkbox input "false"
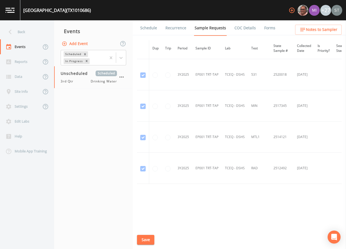
scroll to position [300, 0]
click at [148, 239] on button "Save" at bounding box center [145, 240] width 17 height 10
click at [149, 28] on link "Schedule" at bounding box center [149, 27] width 18 height 15
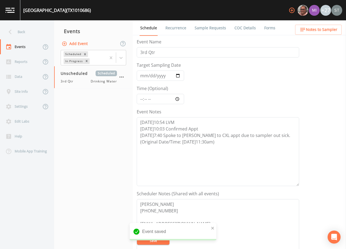
click at [80, 43] on button "Add Event" at bounding box center [75, 44] width 29 height 10
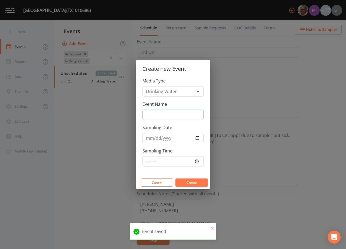
click at [170, 115] on input "Event Name" at bounding box center [173, 115] width 61 height 10
type input "4th Qtr"
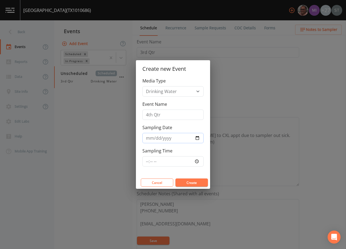
click at [150, 140] on input "Sampling Date" at bounding box center [173, 138] width 61 height 10
type input "[DATE]"
type input "09:00"
click at [193, 183] on button "Create" at bounding box center [192, 182] width 33 height 8
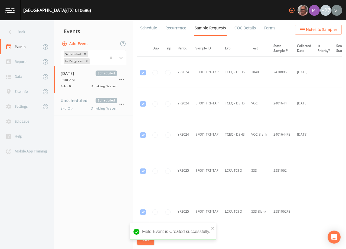
click at [152, 31] on link "Schedule" at bounding box center [149, 27] width 18 height 15
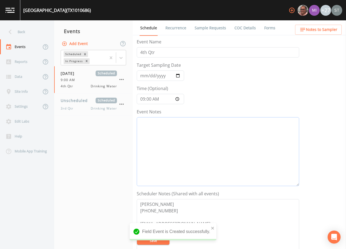
click at [184, 141] on textarea "Event Notes" at bounding box center [218, 151] width 163 height 69
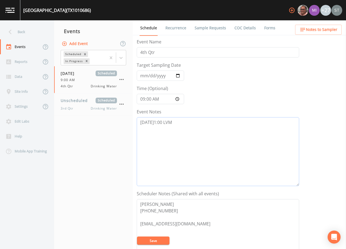
type textarea "[DATE]1:00 LVM"
click at [153, 239] on button "Save" at bounding box center [153, 240] width 33 height 8
click at [334, 30] on span "Notes to Sampler" at bounding box center [321, 29] width 31 height 7
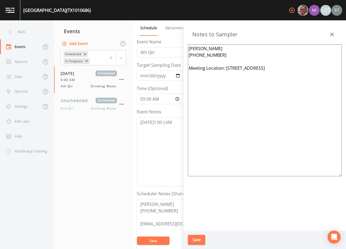
click at [333, 30] on button "button" at bounding box center [332, 34] width 11 height 11
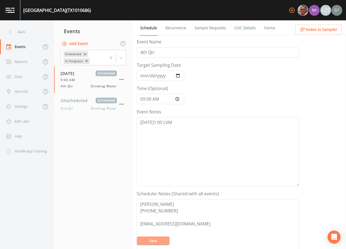
click at [158, 241] on button "Save" at bounding box center [153, 240] width 33 height 8
click at [27, 37] on div "Back" at bounding box center [24, 31] width 49 height 15
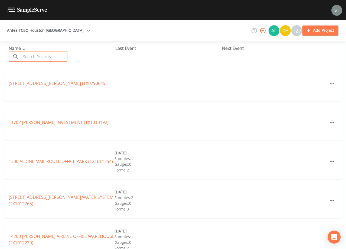
click at [38, 56] on input "text" at bounding box center [44, 57] width 46 height 10
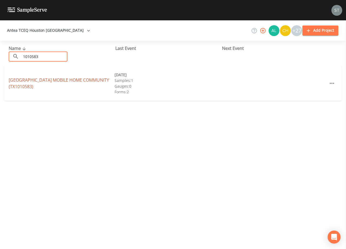
type input "1010583"
click at [63, 79] on link "[GEOGRAPHIC_DATA] MOBILE HOME COMMUNITY (TX1010583)" at bounding box center [59, 83] width 101 height 12
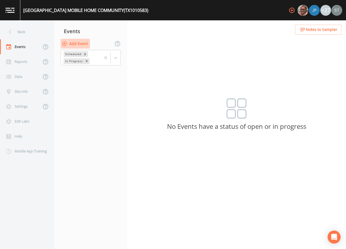
click at [79, 43] on button "Add Event" at bounding box center [75, 44] width 29 height 10
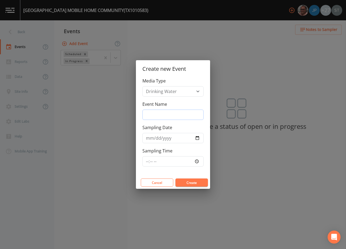
click at [163, 115] on input "Event Name" at bounding box center [173, 115] width 61 height 10
type input "4th Qtr"
drag, startPoint x: 147, startPoint y: 138, endPoint x: 147, endPoint y: 134, distance: 4.3
click at [147, 137] on input "Sampling Date" at bounding box center [173, 138] width 61 height 10
type input "[DATE]"
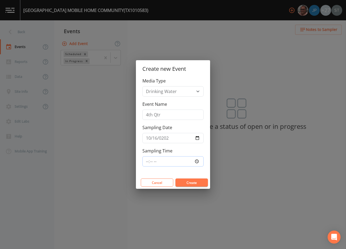
type input "10:00"
click at [189, 184] on button "Create" at bounding box center [192, 182] width 33 height 8
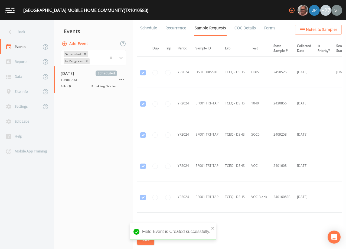
click at [149, 31] on link "Schedule" at bounding box center [149, 27] width 18 height 15
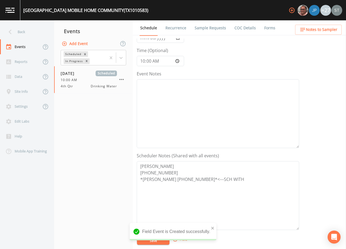
scroll to position [54, 0]
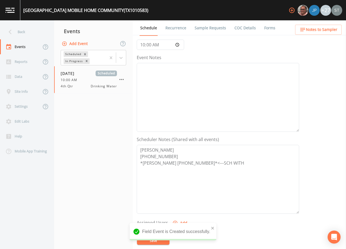
click at [207, 29] on link "Sample Requests" at bounding box center [210, 27] width 33 height 15
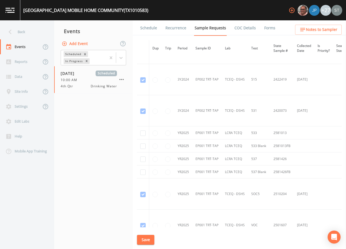
scroll to position [461, 0]
click at [141, 131] on input "checkbox" at bounding box center [142, 132] width 5 height 5
checkbox input "true"
click at [143, 146] on input "checkbox" at bounding box center [142, 145] width 5 height 5
checkbox input "true"
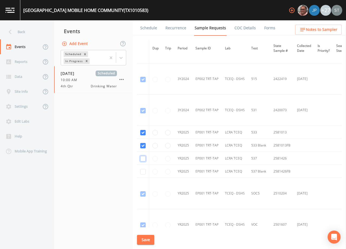
click at [144, 157] on input "checkbox" at bounding box center [142, 158] width 5 height 5
checkbox input "true"
click at [144, 171] on input "checkbox" at bounding box center [142, 171] width 5 height 5
checkbox input "true"
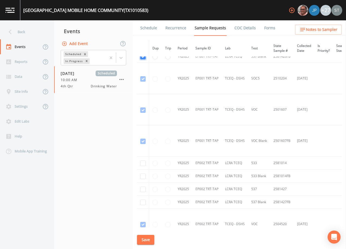
scroll to position [623, 0]
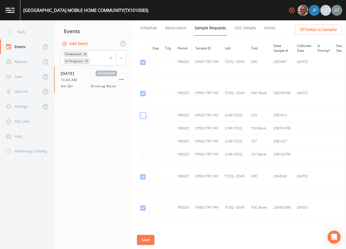
click at [142, 115] on input "checkbox" at bounding box center [142, 115] width 5 height 5
checkbox input "true"
click at [143, 128] on input "checkbox" at bounding box center [142, 128] width 5 height 5
checkbox input "true"
click at [145, 141] on input "checkbox" at bounding box center [142, 141] width 5 height 5
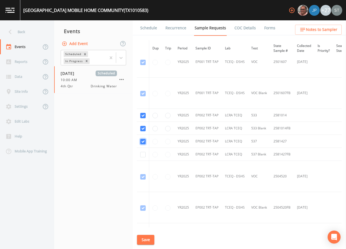
checkbox input "true"
click at [144, 154] on input "checkbox" at bounding box center [142, 154] width 5 height 5
checkbox input "true"
click at [148, 241] on button "Save" at bounding box center [145, 240] width 17 height 10
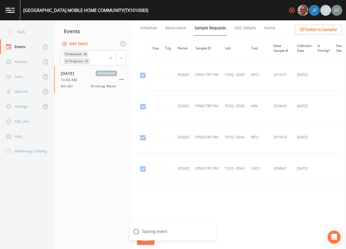
scroll to position [820, 0]
click at [147, 31] on link "Schedule" at bounding box center [149, 27] width 18 height 15
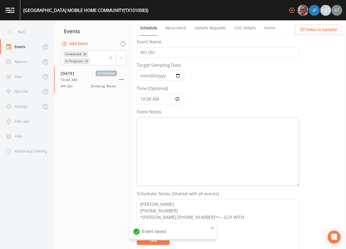
click at [202, 150] on textarea "Event Notes" at bounding box center [218, 151] width 163 height 69
type textarea "10/9@"
click at [163, 242] on button "Save" at bounding box center [153, 240] width 33 height 8
click at [121, 59] on icon at bounding box center [120, 57] width 5 height 5
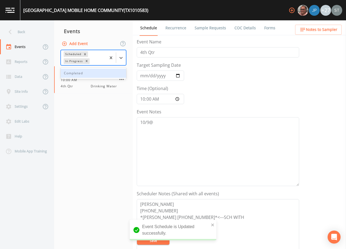
click at [99, 73] on div "Completed" at bounding box center [94, 73] width 66 height 9
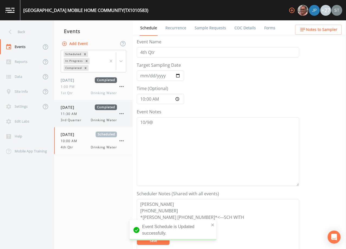
click at [80, 112] on span "11:30 AM" at bounding box center [71, 113] width 20 height 5
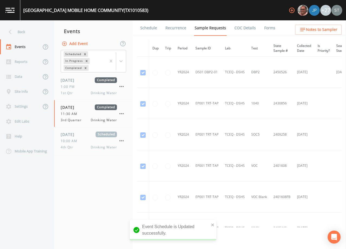
click at [148, 29] on link "Schedule" at bounding box center [149, 27] width 18 height 15
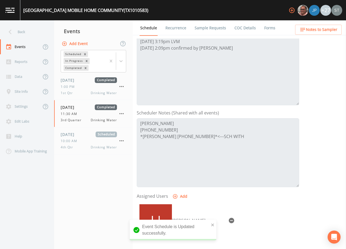
scroll to position [81, 0]
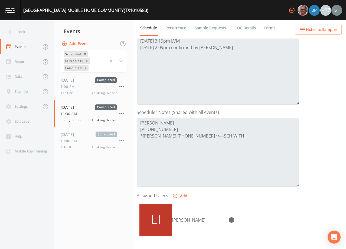
click at [329, 29] on span "Notes to Sampler" at bounding box center [321, 29] width 31 height 7
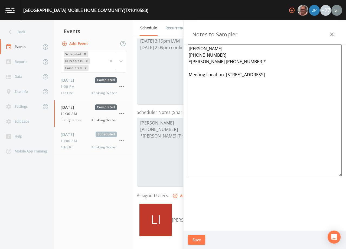
click at [336, 33] on button "button" at bounding box center [332, 34] width 11 height 11
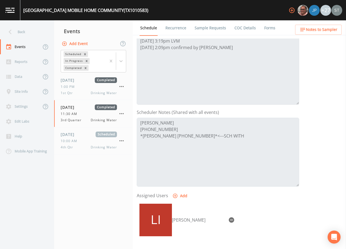
click at [266, 28] on link "Forms" at bounding box center [270, 27] width 13 height 15
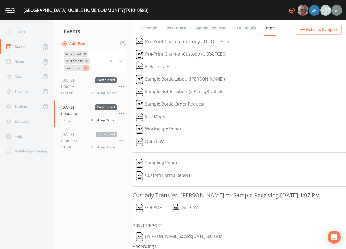
click at [86, 67] on icon "Remove Completed" at bounding box center [86, 68] width 4 height 4
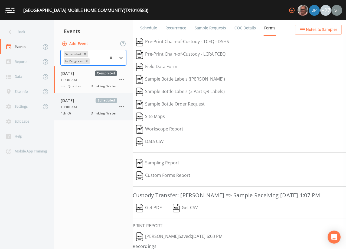
click at [80, 105] on span "10:00 AM" at bounding box center [71, 107] width 20 height 5
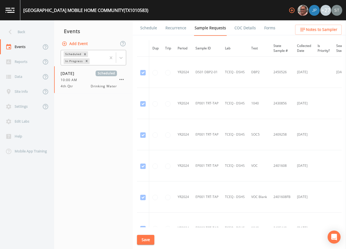
click at [150, 28] on link "Schedule" at bounding box center [149, 27] width 18 height 15
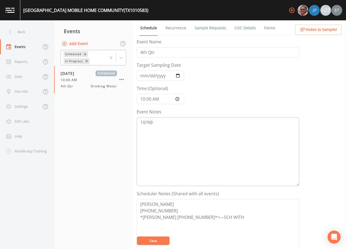
click at [204, 127] on textarea "10/9@" at bounding box center [218, 151] width 163 height 69
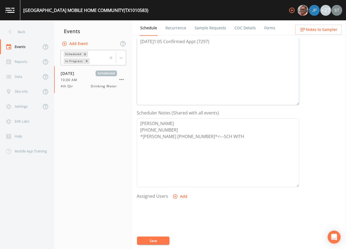
scroll to position [108, 0]
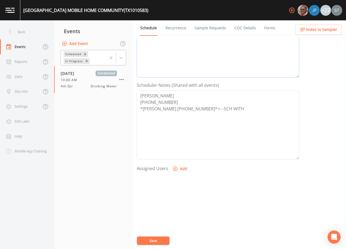
type textarea "[DATE]1:05 Confirmed Appt (7297)"
click at [179, 169] on button "Add" at bounding box center [181, 169] width 18 height 10
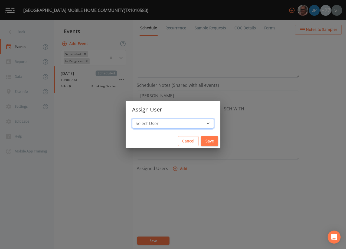
click at [176, 123] on select "Select User [PERSON_NAME] [PERSON_NAME] [PERSON_NAME] [PERSON_NAME] [PERSON_NAM…" at bounding box center [173, 123] width 82 height 10
select select "761fe873-4351-41cf-9a8a-5ea5441833b0"
click at [144, 118] on select "Select User [PERSON_NAME] [PERSON_NAME] [PERSON_NAME] [PERSON_NAME] [PERSON_NAM…" at bounding box center [173, 123] width 82 height 10
click at [201, 140] on button "Save" at bounding box center [209, 141] width 17 height 10
select select
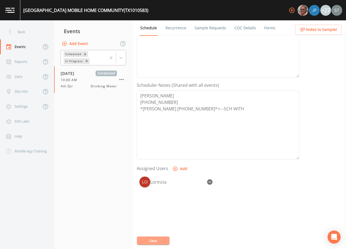
click at [160, 240] on button "Save" at bounding box center [153, 240] width 33 height 8
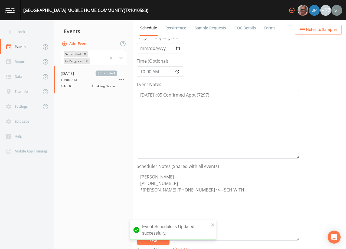
scroll to position [27, 0]
click at [333, 29] on span "Notes to Sampler" at bounding box center [321, 29] width 31 height 7
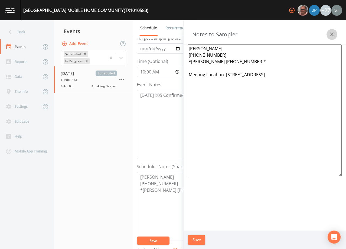
click at [333, 29] on button "button" at bounding box center [332, 34] width 11 height 11
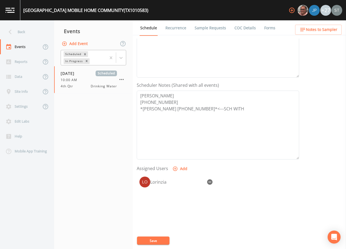
scroll to position [134, 0]
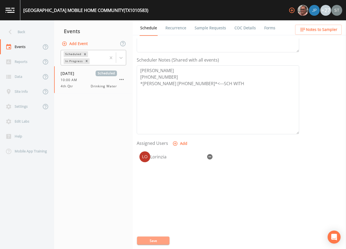
click at [154, 240] on button "Save" at bounding box center [153, 240] width 33 height 8
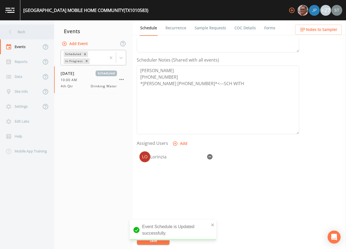
click at [25, 31] on div "Back" at bounding box center [24, 31] width 49 height 15
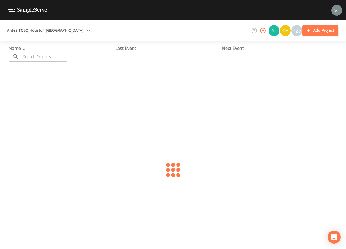
click at [40, 54] on input "text" at bounding box center [44, 57] width 46 height 10
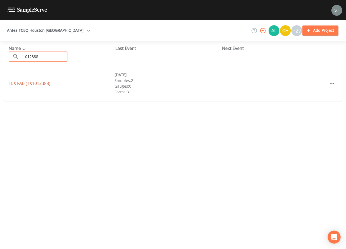
type input "1012388"
click at [39, 82] on link "TEX FAB (TX1012388)" at bounding box center [30, 83] width 42 height 6
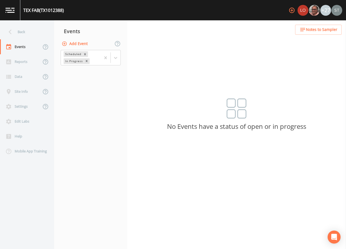
click at [81, 42] on button "Add Event" at bounding box center [75, 44] width 29 height 10
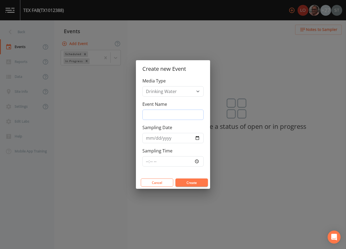
click at [175, 114] on input "Event Name" at bounding box center [173, 115] width 61 height 10
type input "4th Qtr"
click at [147, 138] on input "Sampling Date" at bounding box center [173, 138] width 61 height 10
type input "[DATE]"
type input "11:00"
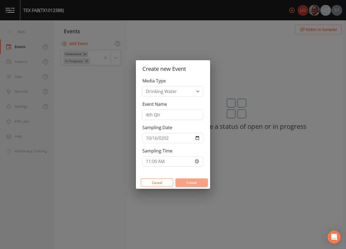
click at [186, 181] on button "Create" at bounding box center [192, 182] width 33 height 8
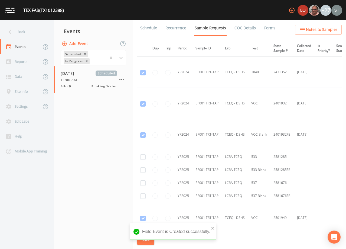
scroll to position [27, 0]
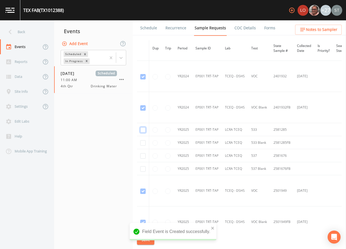
click at [142, 128] on input "checkbox" at bounding box center [142, 129] width 5 height 5
checkbox input "true"
click at [143, 143] on input "checkbox" at bounding box center [142, 142] width 5 height 5
checkbox input "true"
click at [143, 156] on input "checkbox" at bounding box center [142, 155] width 5 height 5
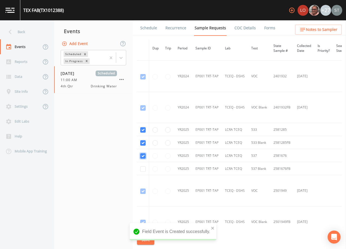
checkbox input "true"
click at [143, 169] on input "checkbox" at bounding box center [142, 168] width 5 height 5
checkbox input "true"
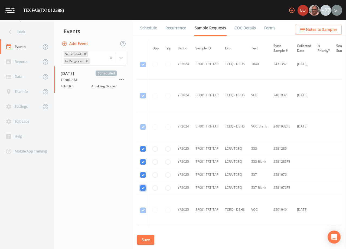
scroll to position [0, 0]
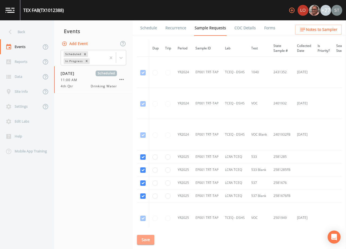
drag, startPoint x: 149, startPoint y: 239, endPoint x: 168, endPoint y: 132, distance: 108.0
click at [149, 238] on button "Save" at bounding box center [145, 240] width 17 height 10
click at [149, 30] on link "Schedule" at bounding box center [149, 27] width 18 height 15
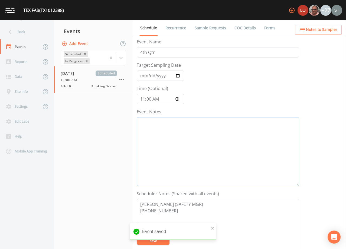
click at [192, 166] on textarea "Event Notes" at bounding box center [218, 151] width 163 height 69
type textarea "[DATE]1:08"
drag, startPoint x: 168, startPoint y: 204, endPoint x: 134, endPoint y: 204, distance: 34.4
click at [134, 204] on div "Schedule Recurrence Sample Requests COC Details Forms Event Name 4th Qtr Target…" at bounding box center [240, 134] width 214 height 229
type textarea "[PHONE_NUMBER]"
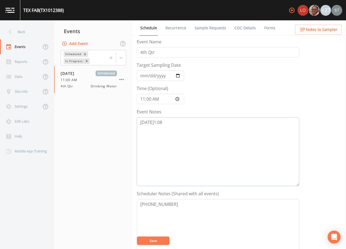
click at [173, 125] on textarea "[DATE]1:08" at bounding box center [218, 151] width 163 height 69
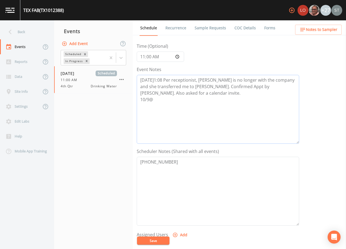
scroll to position [54, 0]
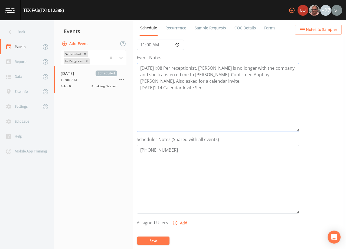
type textarea "[DATE]1:08 Per receptionist, [PERSON_NAME] is no longer with the company and sh…"
click at [183, 157] on textarea "[PHONE_NUMBER]" at bounding box center [218, 179] width 163 height 69
click at [158, 149] on textarea "[PHONE_NUMBER] [PERSON_NAME] ([EMAIL_ADDRESS][DOMAIN_NAME])" at bounding box center [218, 179] width 163 height 69
type textarea "GET NEW CONTACT NAME [PHONE_NUMBER] [PERSON_NAME] ([EMAIL_ADDRESS][DOMAIN_NAME])"
click at [184, 225] on button "Add" at bounding box center [181, 223] width 18 height 10
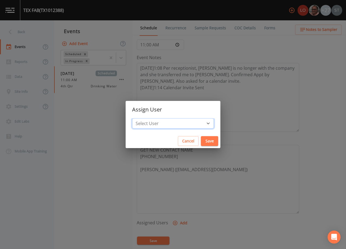
click at [176, 123] on select "Select User [PERSON_NAME] [PERSON_NAME] [PERSON_NAME] [PERSON_NAME] [PERSON_NAM…" at bounding box center [173, 123] width 82 height 10
select select "761fe873-4351-41cf-9a8a-5ea5441833b0"
click at [144, 118] on select "Select User [PERSON_NAME] [PERSON_NAME] [PERSON_NAME] [PERSON_NAME] [PERSON_NAM…" at bounding box center [173, 123] width 82 height 10
click at [201, 138] on button "Save" at bounding box center [209, 141] width 17 height 10
select select
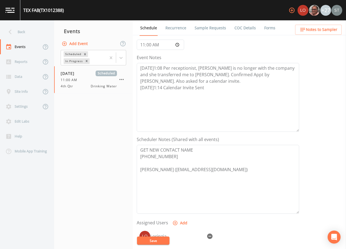
click at [161, 242] on button "Save" at bounding box center [153, 240] width 33 height 8
drag, startPoint x: 224, startPoint y: 172, endPoint x: 140, endPoint y: 166, distance: 83.7
click at [140, 166] on textarea "GET NEW CONTACT NAME [PHONE_NUMBER] [PERSON_NAME] ([EMAIL_ADDRESS][DOMAIN_NAME])" at bounding box center [218, 179] width 163 height 69
drag, startPoint x: 172, startPoint y: 158, endPoint x: 139, endPoint y: 158, distance: 33.1
click at [139, 158] on textarea "GET NEW CONTACT NAME [PHONE_NUMBER] [PERSON_NAME] ([EMAIL_ADDRESS][DOMAIN_NAME])" at bounding box center [218, 179] width 163 height 69
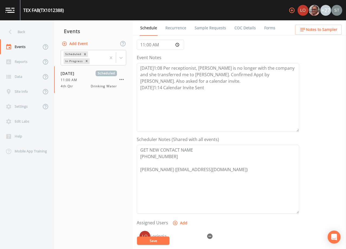
click at [325, 32] on span "Notes to Sampler" at bounding box center [321, 29] width 31 height 7
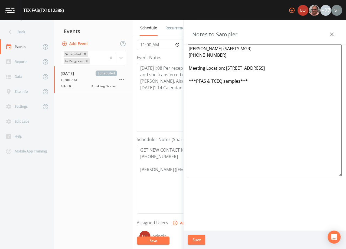
drag, startPoint x: 265, startPoint y: 48, endPoint x: 177, endPoint y: 48, distance: 87.8
click at [177, 48] on div "Back Events Reports Data Site Info Settings Edit Labs Help Mobile App Training …" at bounding box center [173, 134] width 346 height 229
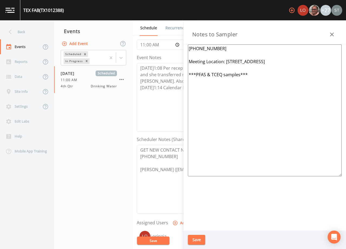
drag, startPoint x: 250, startPoint y: 82, endPoint x: 173, endPoint y: 82, distance: 77.5
click at [173, 82] on div "Back Events Reports Data Site Info Settings Edit Labs Help Mobile App Training …" at bounding box center [173, 134] width 346 height 229
click at [203, 50] on textarea "[PHONE_NUMBER] Meeting Location: [STREET_ADDRESS]" at bounding box center [265, 110] width 154 height 132
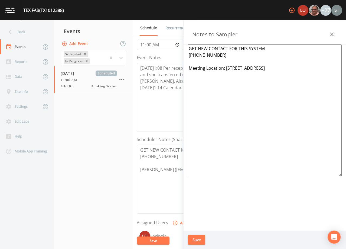
click at [209, 65] on textarea "GET NEW CONTACT FOR THIS SYSTEM [PHONE_NUMBER] Meeting Location: [STREET_ADDRES…" at bounding box center [265, 110] width 154 height 132
click at [226, 67] on textarea "GET NEW CONTACT FOR THIS SYSTEM [PHONE_NUMBER] ***APPT confirme by [PERSON_NAME…" at bounding box center [265, 110] width 154 height 132
type textarea "GET NEW CONTACT FOR THIS SYSTEM [PHONE_NUMBER] ***APPT confirmed by [PERSON_NAM…"
click at [199, 239] on button "Save" at bounding box center [196, 240] width 17 height 10
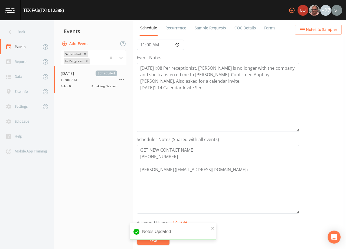
click at [330, 31] on span "Notes to Sampler" at bounding box center [321, 29] width 31 height 7
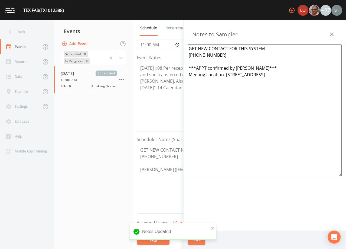
click at [332, 32] on icon "button" at bounding box center [332, 34] width 7 height 7
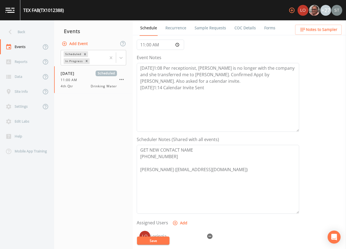
click at [221, 30] on link "Sample Requests" at bounding box center [210, 27] width 33 height 15
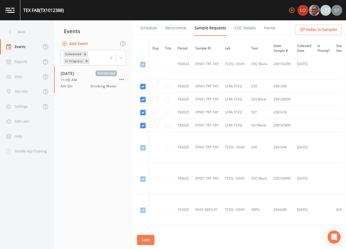
scroll to position [81, 0]
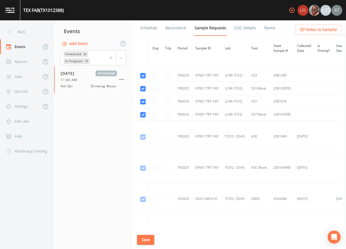
click at [150, 27] on link "Schedule" at bounding box center [149, 27] width 18 height 15
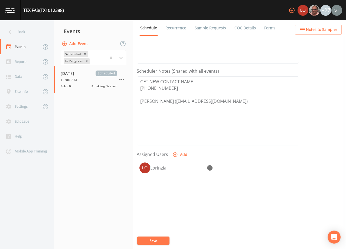
scroll to position [134, 0]
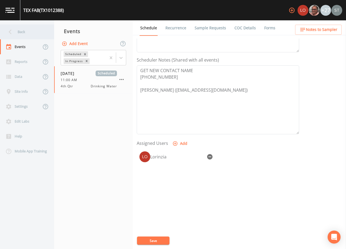
click at [24, 33] on div "Back" at bounding box center [24, 31] width 49 height 15
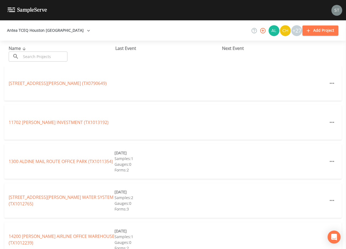
click at [52, 55] on input "text" at bounding box center [44, 57] width 46 height 10
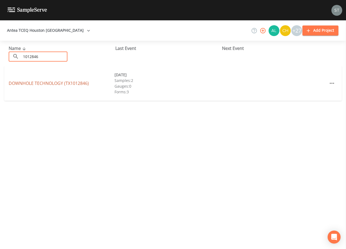
type input "1012846"
click at [68, 81] on link "DOWNHOLE TECHNOLOGY (TX1012846)" at bounding box center [49, 83] width 80 height 6
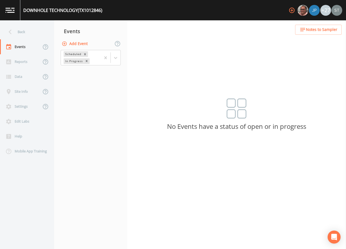
click at [82, 43] on button "Add Event" at bounding box center [75, 44] width 29 height 10
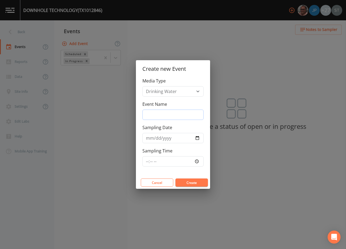
click at [168, 113] on input "Event Name" at bounding box center [173, 115] width 61 height 10
type input "4th Qtr"
click at [150, 138] on input "Sampling Date" at bounding box center [173, 138] width 61 height 10
type input "[DATE]"
type input "12:30"
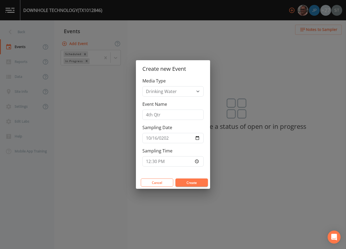
click at [194, 182] on button "Create" at bounding box center [192, 182] width 33 height 8
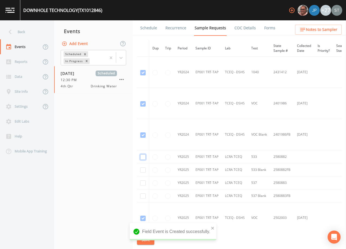
click at [145, 157] on input "checkbox" at bounding box center [142, 156] width 5 height 5
checkbox input "true"
click at [144, 168] on input "checkbox" at bounding box center [142, 169] width 5 height 5
checkbox input "true"
click at [143, 182] on input "checkbox" at bounding box center [142, 182] width 5 height 5
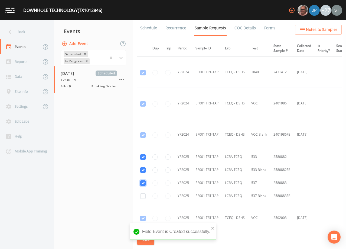
checkbox input "true"
click at [143, 197] on input "checkbox" at bounding box center [142, 195] width 5 height 5
checkbox input "true"
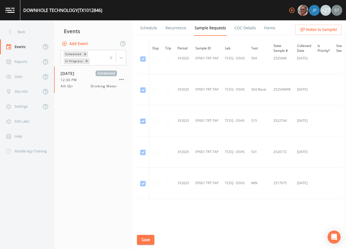
scroll to position [313, 0]
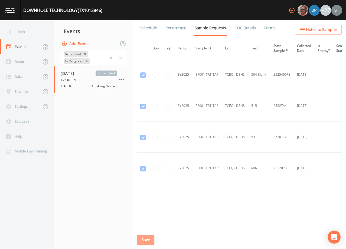
click at [150, 238] on button "Save" at bounding box center [145, 240] width 17 height 10
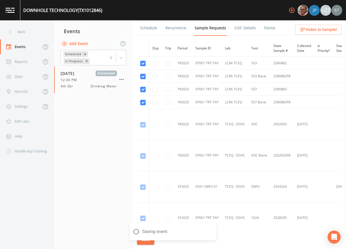
scroll to position [42, 0]
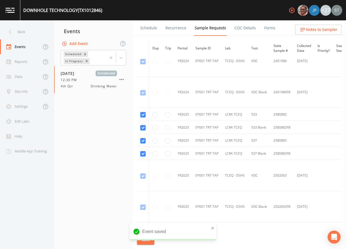
click at [151, 29] on link "Schedule" at bounding box center [149, 27] width 18 height 15
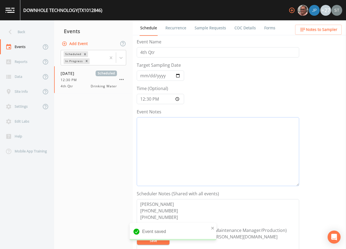
click at [183, 153] on textarea "Event Notes" at bounding box center [218, 151] width 163 height 69
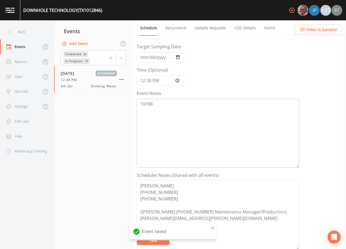
scroll to position [27, 0]
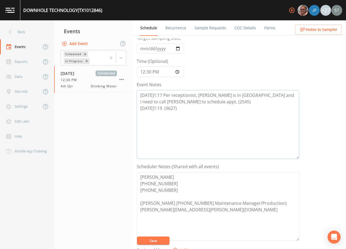
click at [162, 107] on textarea "[DATE]1:17 Per receptionist, [PERSON_NAME] is in [GEOGRAPHIC_DATA] and I need t…" at bounding box center [218, 124] width 163 height 69
type textarea "[DATE]1:17 Per receptionist, [PERSON_NAME] is in [GEOGRAPHIC_DATA] and I need t…"
click at [163, 240] on button "Save" at bounding box center [153, 240] width 33 height 8
click at [156, 238] on button "Save" at bounding box center [153, 240] width 33 height 8
click at [209, 27] on link "Sample Requests" at bounding box center [210, 27] width 33 height 15
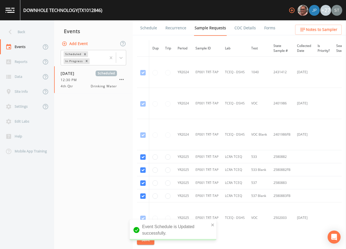
click at [153, 29] on link "Schedule" at bounding box center [149, 27] width 18 height 15
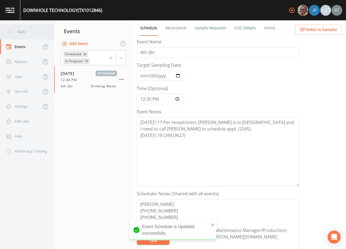
click at [26, 32] on div "Back" at bounding box center [24, 31] width 49 height 15
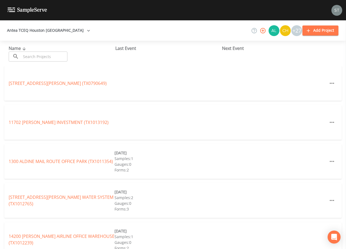
click at [57, 56] on input "text" at bounding box center [44, 57] width 46 height 10
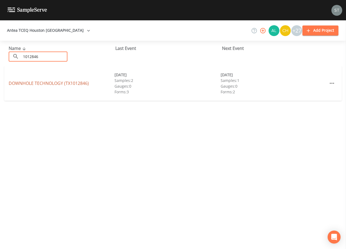
type input "1012846"
click at [58, 83] on link "DOWNHOLE TECHNOLOGY (TX1012846)" at bounding box center [49, 83] width 80 height 6
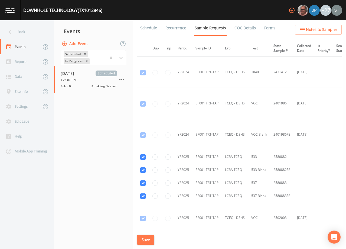
click at [146, 28] on link "Schedule" at bounding box center [149, 27] width 18 height 15
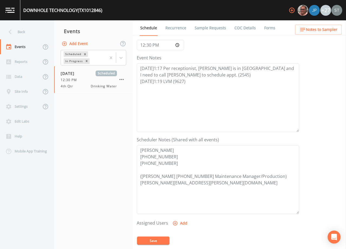
scroll to position [54, 0]
click at [222, 184] on textarea "[PERSON_NAME] [PHONE_NUMBER] [PHONE_NUMBER] ([PERSON_NAME] [PHONE_NUMBER] Maint…" at bounding box center [218, 179] width 163 height 69
type textarea "[PERSON_NAME] [PHONE_NUMBER] [PHONE_NUMBER] ([PERSON_NAME] [PHONE_NUMBER] Maint…"
click at [157, 239] on button "Save" at bounding box center [153, 240] width 33 height 8
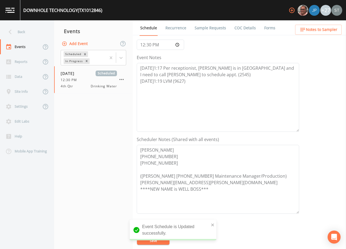
click at [320, 30] on span "Notes to Sampler" at bounding box center [321, 29] width 31 height 7
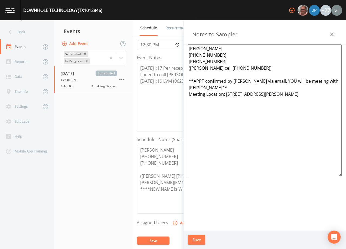
click at [336, 82] on textarea "[PERSON_NAME] [PHONE_NUMBER] [PHONE_NUMBER] ([PERSON_NAME] cell [PHONE_NUMBER])…" at bounding box center [265, 110] width 154 height 132
drag, startPoint x: 334, startPoint y: 81, endPoint x: 186, endPoint y: 81, distance: 147.5
click at [186, 81] on div "[PERSON_NAME] [PHONE_NUMBER] [PHONE_NUMBER] ([PERSON_NAME] cell [PHONE_NUMBER])…" at bounding box center [265, 137] width 163 height 186
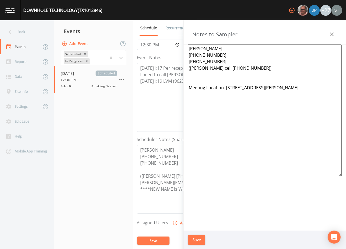
click at [191, 67] on textarea "[PERSON_NAME] [PHONE_NUMBER] [PHONE_NUMBER] ([PERSON_NAME] cell [PHONE_NUMBER])…" at bounding box center [265, 110] width 154 height 132
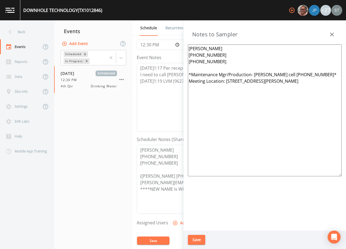
type textarea "[PERSON_NAME] [PHONE_NUMBER] [PHONE_NUMBER] *Maintenance Mgr/Production- [PERSO…"
click at [200, 241] on button "Save" at bounding box center [196, 240] width 17 height 10
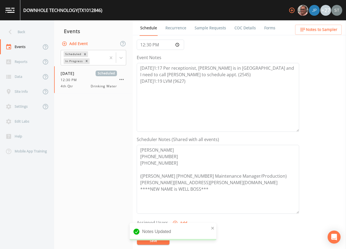
click at [327, 28] on span "Notes to Sampler" at bounding box center [321, 29] width 31 height 7
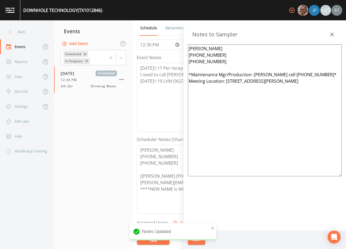
click at [305, 82] on textarea "[PERSON_NAME] [PHONE_NUMBER] [PHONE_NUMBER] *Maintenance Mgr/Production- [PERSO…" at bounding box center [265, 110] width 154 height 132
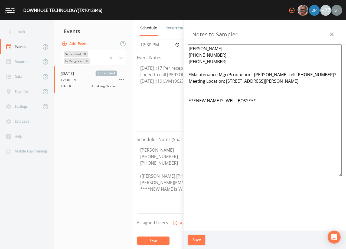
type textarea "[PERSON_NAME] [PHONE_NUMBER] [PHONE_NUMBER] *Maintenance Mgr/Production- [PERSO…"
click at [198, 238] on button "Save" at bounding box center [196, 240] width 17 height 10
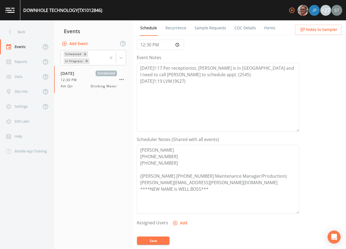
click at [160, 240] on button "Save" at bounding box center [153, 240] width 33 height 8
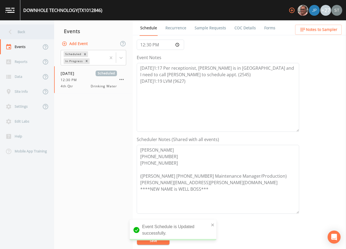
click at [22, 29] on div "Back" at bounding box center [24, 31] width 49 height 15
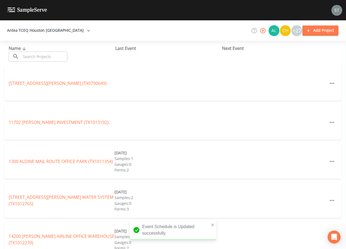
click at [37, 55] on input "text" at bounding box center [44, 57] width 46 height 10
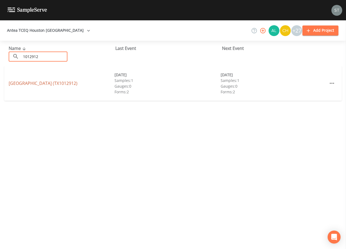
type input "1012912"
click at [69, 80] on link "[GEOGRAPHIC_DATA] (TX1012912)" at bounding box center [43, 83] width 69 height 6
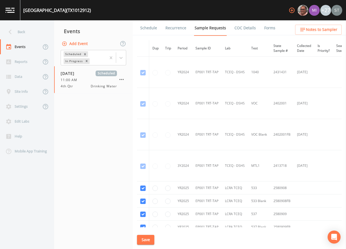
click at [146, 30] on link "Schedule" at bounding box center [149, 27] width 18 height 15
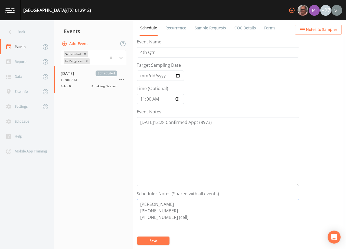
click at [192, 217] on textarea "[PERSON_NAME] [PHONE_NUMBER] [PHONE_NUMBER] (cell)" at bounding box center [218, 233] width 163 height 69
type textarea "[PERSON_NAME] [PHONE_NUMBER] [PHONE_NUMBER] (cell) [EMAIL_ADDRESS][PERSON_NAME]…"
click at [165, 241] on button "Save" at bounding box center [153, 240] width 33 height 8
click at [325, 32] on span "Notes to Sampler" at bounding box center [321, 29] width 31 height 7
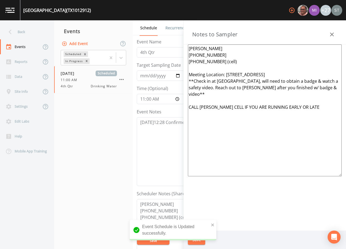
click at [326, 32] on div "Notes to Sampler" at bounding box center [265, 32] width 163 height 24
click at [332, 33] on icon "button" at bounding box center [332, 34] width 7 height 7
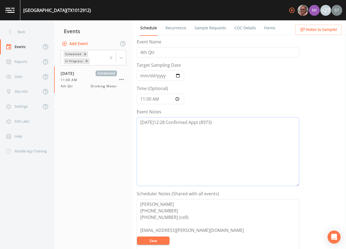
click at [219, 130] on textarea "[DATE]12:28 Confirmed Appt (8973)" at bounding box center [218, 151] width 163 height 69
type textarea "[DATE]12:28 Confirmed Appt (8973) [DATE]1:32 Confirmation Email Sent"
click at [154, 241] on button "Save" at bounding box center [153, 240] width 33 height 8
drag, startPoint x: 162, startPoint y: 240, endPoint x: 129, endPoint y: 173, distance: 74.2
click at [162, 240] on button "Save" at bounding box center [153, 240] width 33 height 8
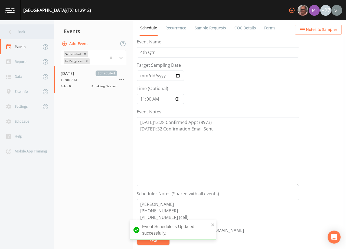
click at [20, 30] on div "Back" at bounding box center [24, 31] width 49 height 15
